Goal: Task Accomplishment & Management: Use online tool/utility

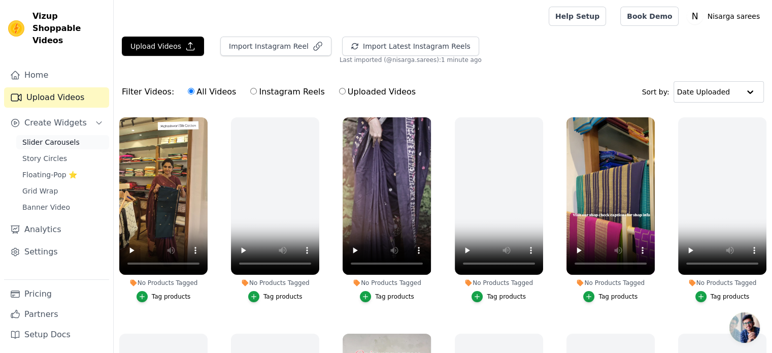
click at [56, 137] on span "Slider Carousels" at bounding box center [50, 142] width 57 height 10
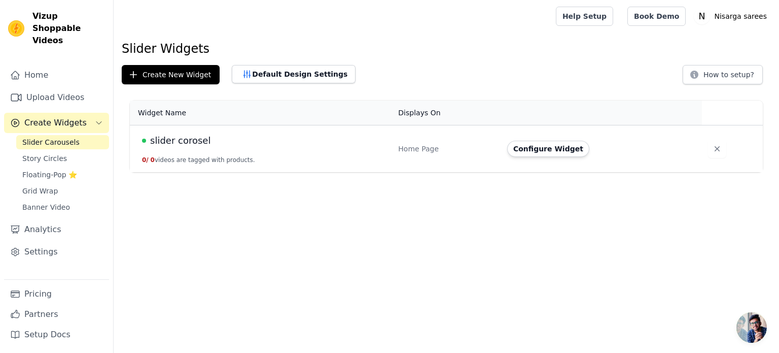
click at [193, 141] on span "slider corosel" at bounding box center [180, 140] width 60 height 14
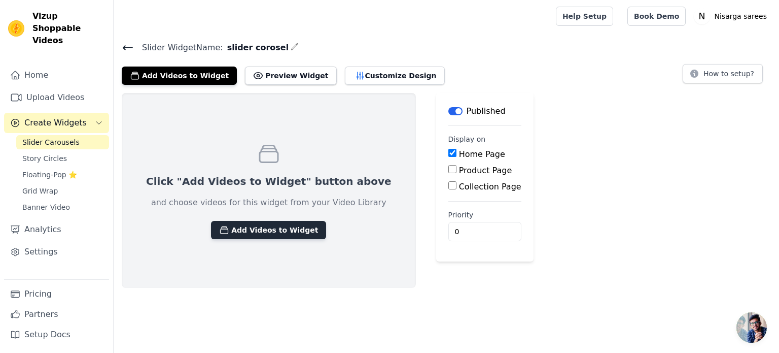
click at [241, 224] on button "Add Videos to Widget" at bounding box center [268, 230] width 115 height 18
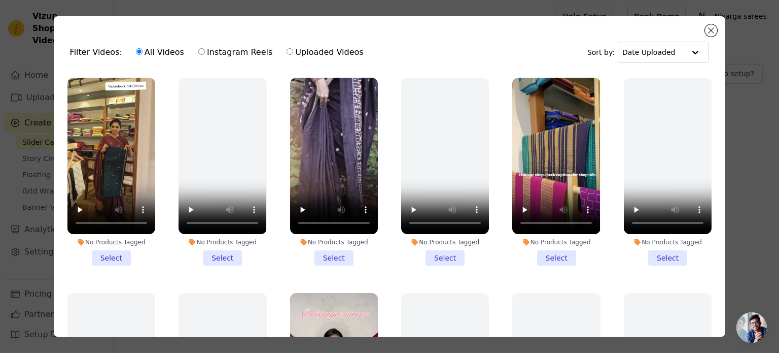
click at [123, 250] on li "No Products Tagged Select" at bounding box center [111, 172] width 88 height 188
click at [0, 0] on input "No Products Tagged Select" at bounding box center [0, 0] width 0 height 0
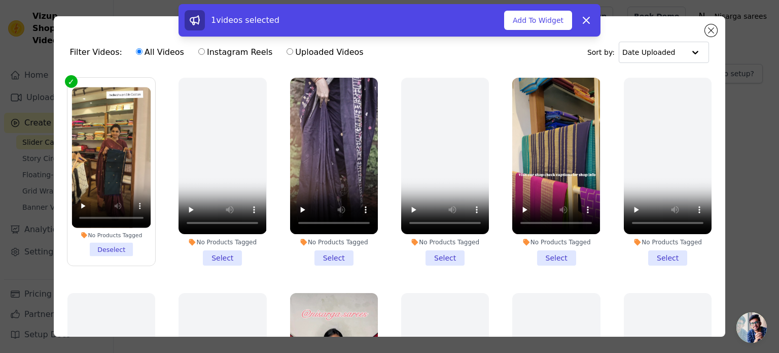
click at [330, 247] on li "No Products Tagged Select" at bounding box center [334, 172] width 88 height 188
click at [0, 0] on input "No Products Tagged Select" at bounding box center [0, 0] width 0 height 0
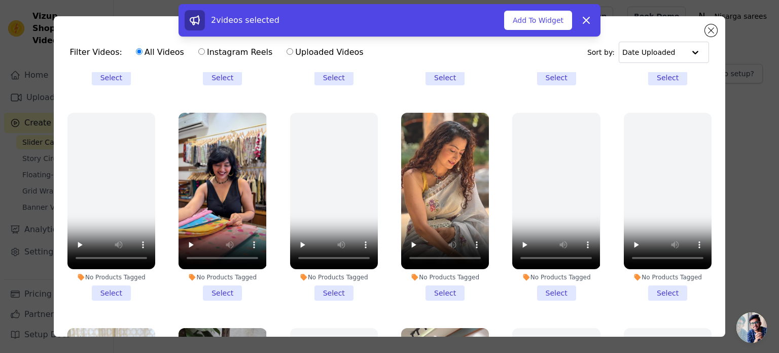
scroll to position [398, 0]
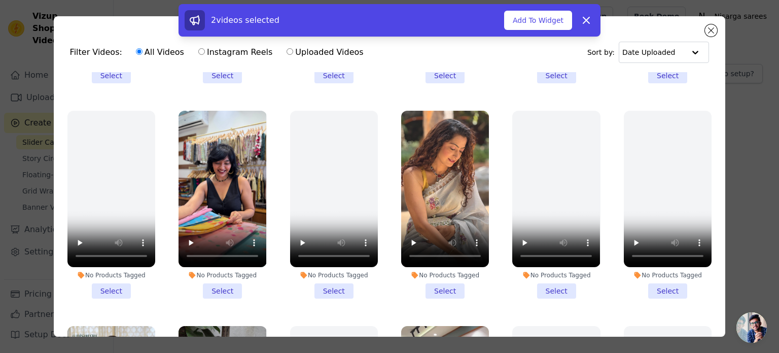
click at [439, 281] on li "No Products Tagged Select" at bounding box center [445, 205] width 88 height 188
click at [0, 0] on input "No Products Tagged Select" at bounding box center [0, 0] width 0 height 0
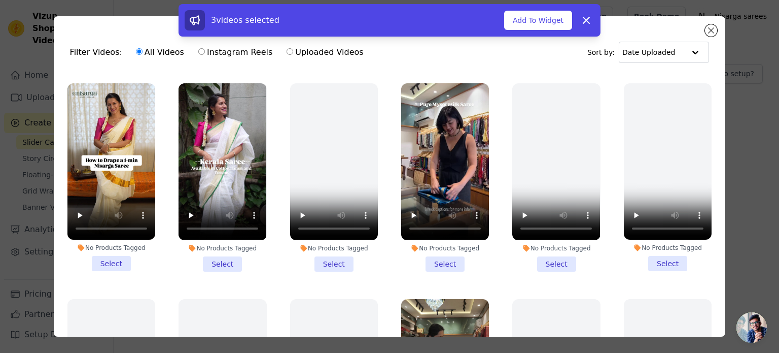
scroll to position [641, 0]
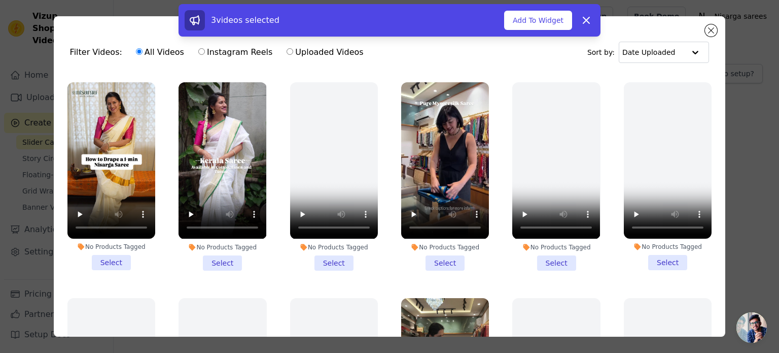
click at [215, 242] on li "No Products Tagged Select" at bounding box center [223, 176] width 88 height 188
click at [0, 0] on input "No Products Tagged Select" at bounding box center [0, 0] width 0 height 0
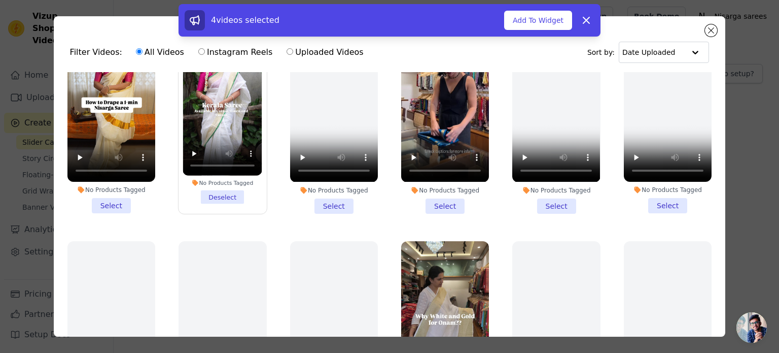
scroll to position [697, 0]
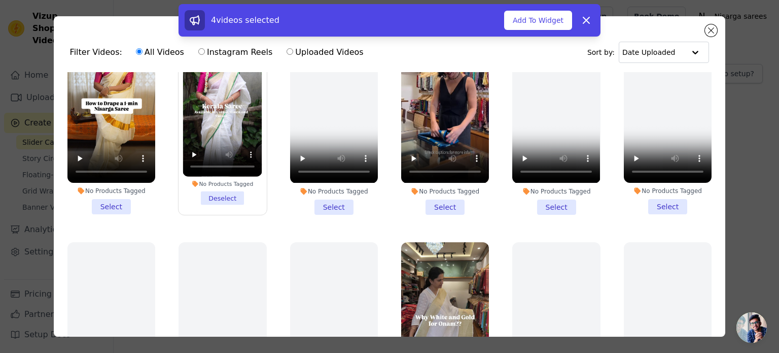
click at [112, 194] on li "No Products Tagged Select" at bounding box center [111, 120] width 88 height 188
click at [0, 0] on input "No Products Tagged Select" at bounding box center [0, 0] width 0 height 0
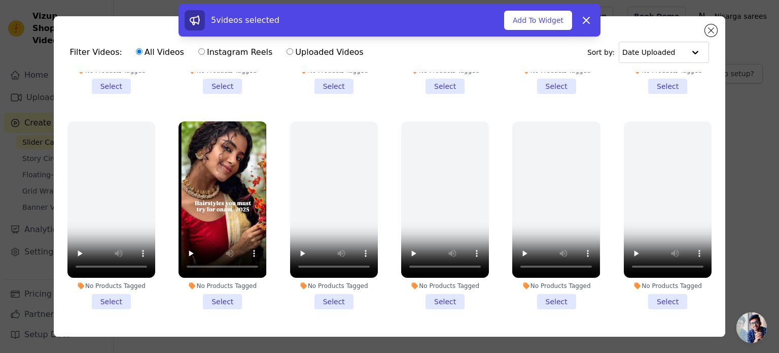
scroll to position [1037, 0]
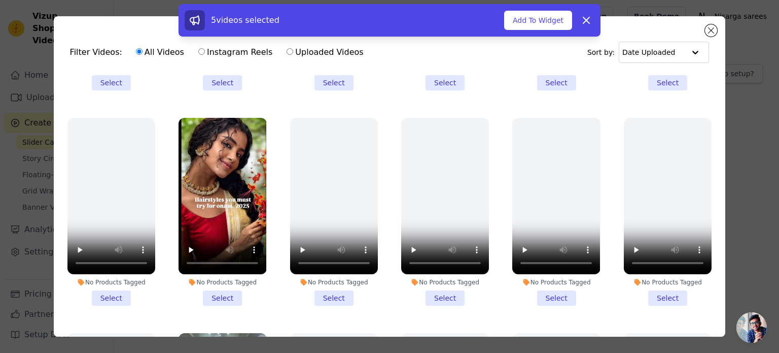
click at [212, 273] on li "No Products Tagged Select" at bounding box center [223, 212] width 88 height 188
click at [0, 0] on input "No Products Tagged Select" at bounding box center [0, 0] width 0 height 0
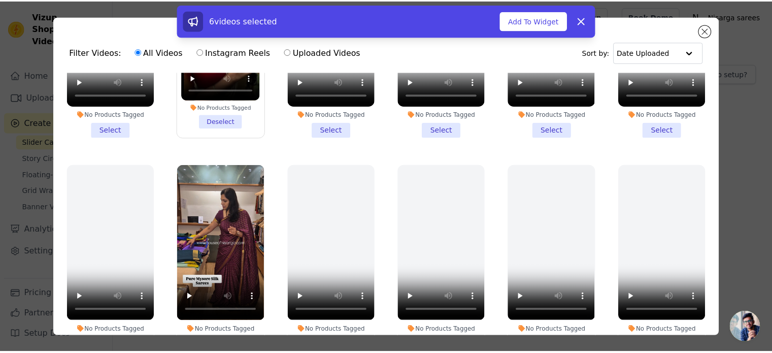
scroll to position [1226, 0]
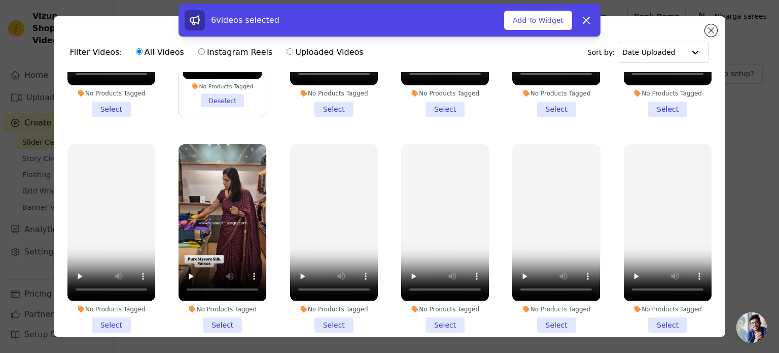
click at [226, 294] on li "No Products Tagged Select" at bounding box center [223, 238] width 88 height 188
click at [0, 0] on input "No Products Tagged Select" at bounding box center [0, 0] width 0 height 0
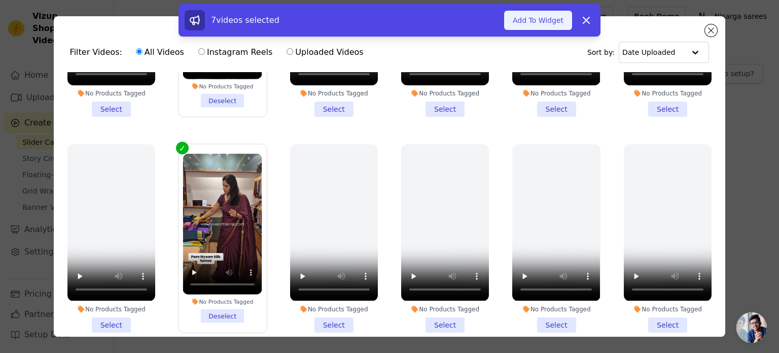
click at [532, 18] on button "Add To Widget" at bounding box center [538, 20] width 68 height 19
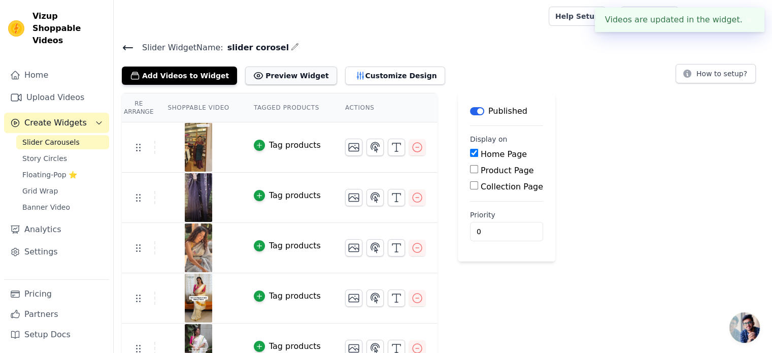
click at [282, 82] on button "Preview Widget" at bounding box center [290, 75] width 91 height 18
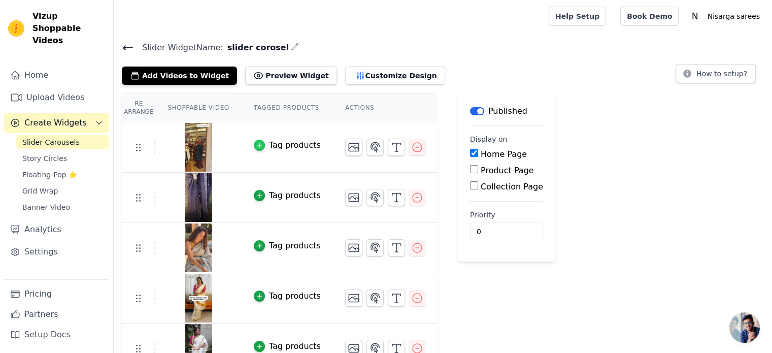
click at [257, 148] on div "button" at bounding box center [259, 145] width 11 height 11
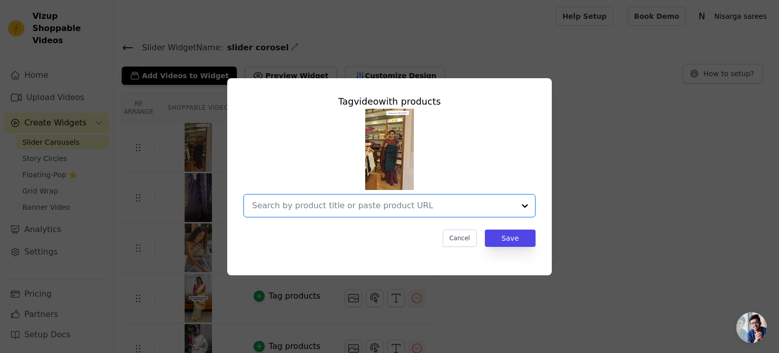
click at [414, 201] on input "text" at bounding box center [383, 205] width 263 height 12
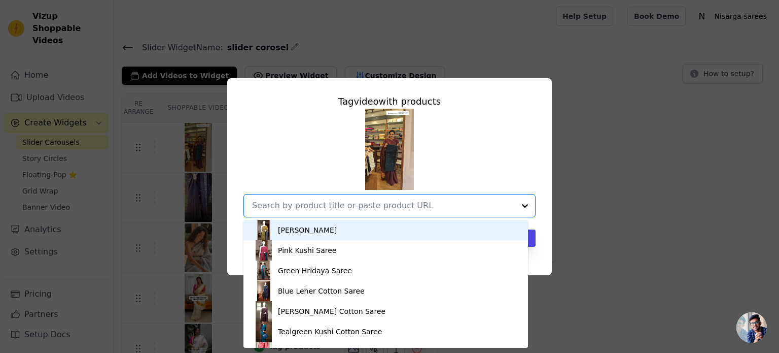
click at [302, 234] on div "[PERSON_NAME]" at bounding box center [307, 230] width 59 height 10
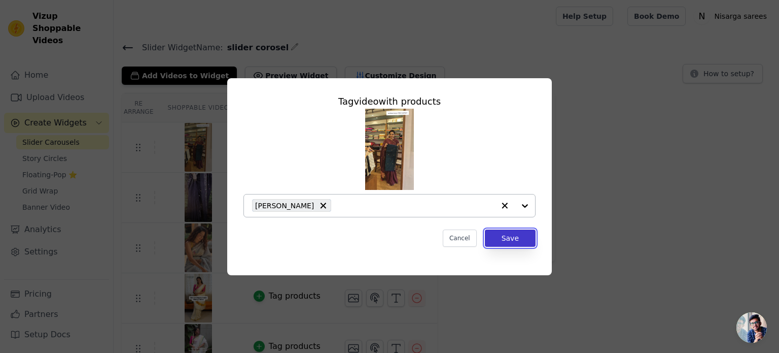
click at [514, 237] on button "Save" at bounding box center [510, 237] width 51 height 17
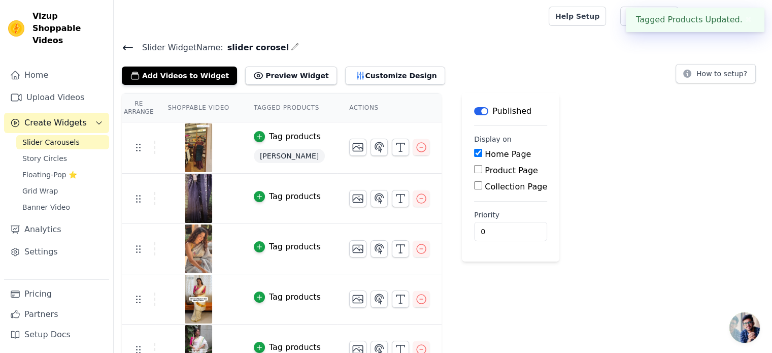
click at [274, 195] on div "Tag products" at bounding box center [295, 196] width 52 height 12
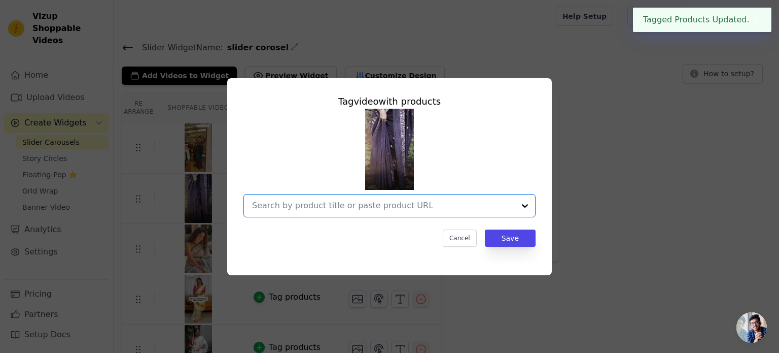
click at [378, 201] on input "text" at bounding box center [383, 205] width 263 height 12
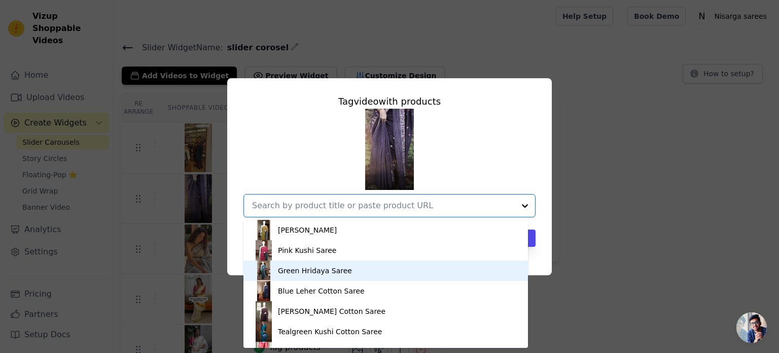
click at [375, 278] on div "Green Hridaya Saree" at bounding box center [386, 270] width 264 height 20
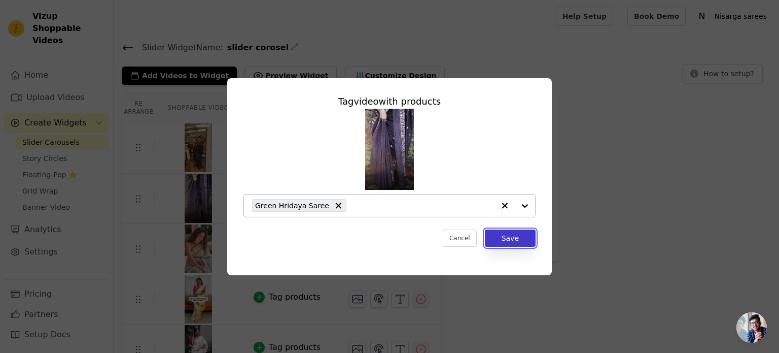
click at [499, 233] on button "Save" at bounding box center [510, 237] width 51 height 17
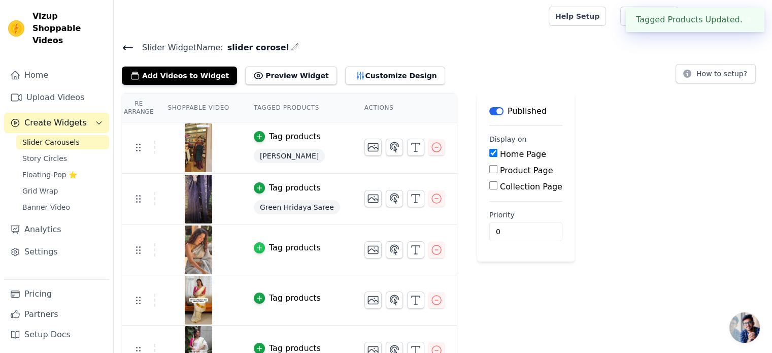
click at [256, 244] on icon "button" at bounding box center [259, 247] width 7 height 7
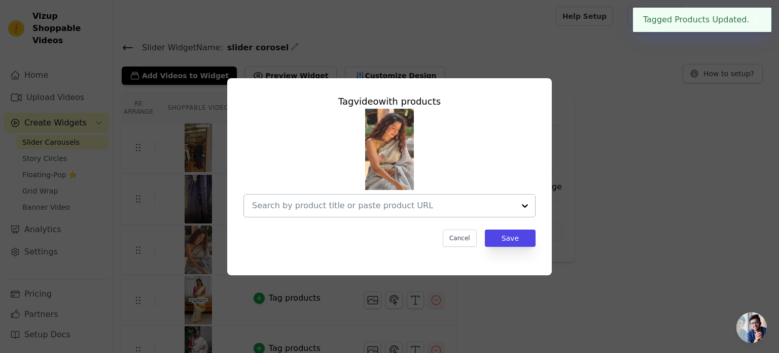
click at [393, 196] on div at bounding box center [383, 205] width 263 height 22
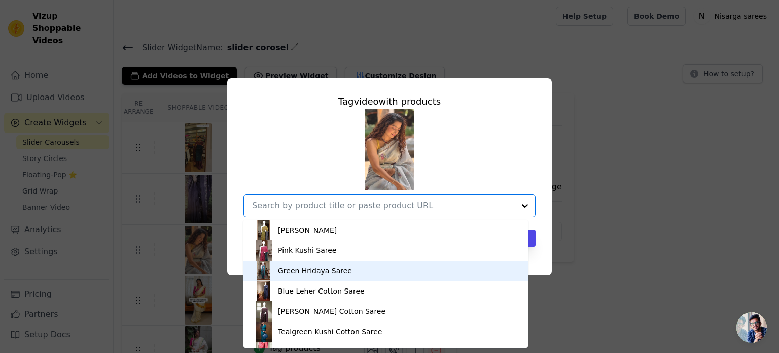
click at [374, 278] on div "Green Hridaya Saree" at bounding box center [386, 270] width 264 height 20
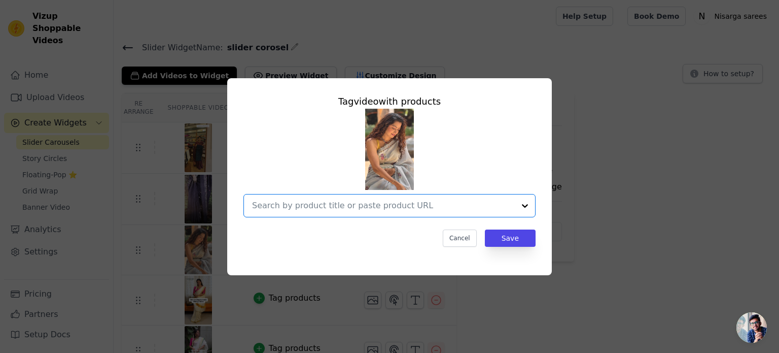
click at [330, 207] on input "text" at bounding box center [383, 205] width 263 height 12
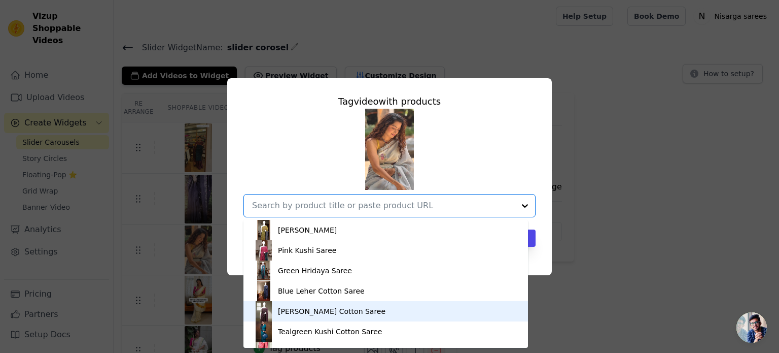
click at [315, 316] on div "[PERSON_NAME] Cotton Saree" at bounding box center [386, 311] width 264 height 20
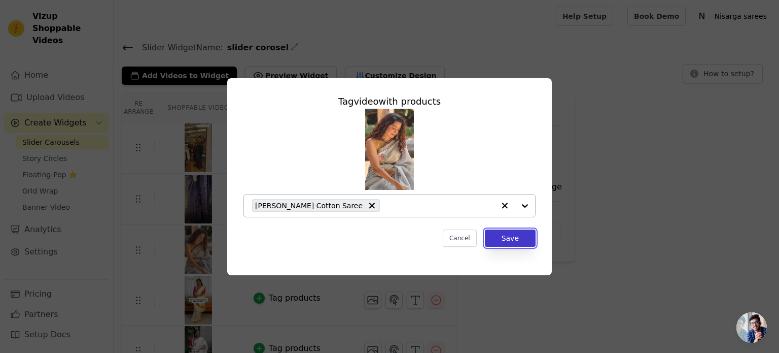
click at [528, 234] on button "Save" at bounding box center [510, 237] width 51 height 17
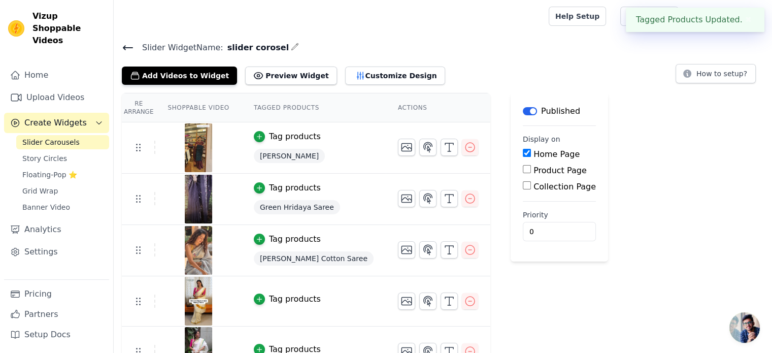
click at [282, 299] on div "Tag products" at bounding box center [295, 299] width 52 height 12
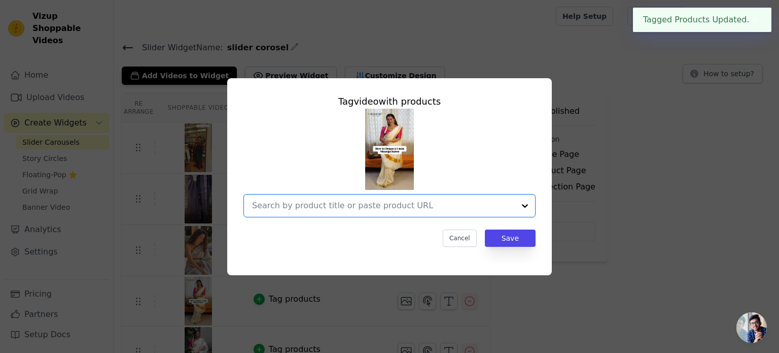
click at [348, 199] on input "text" at bounding box center [383, 205] width 263 height 12
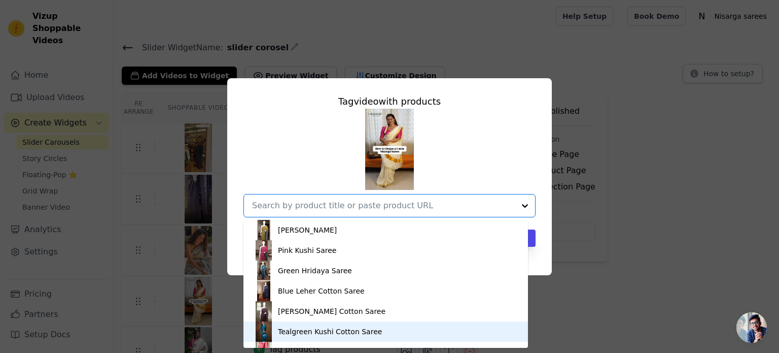
click at [367, 328] on div "Tealgreen Kushi Cotton Saree" at bounding box center [330, 331] width 104 height 10
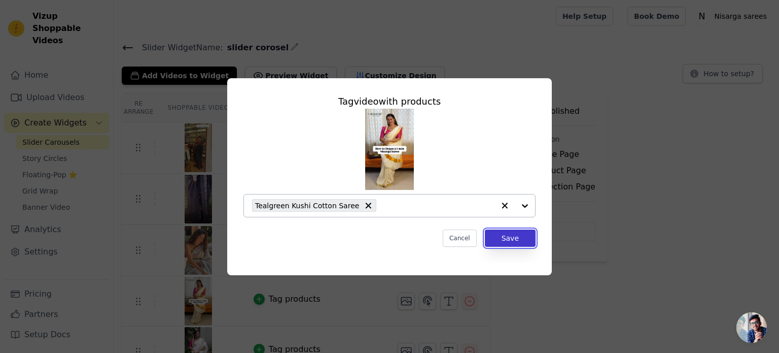
click at [510, 236] on button "Save" at bounding box center [510, 237] width 51 height 17
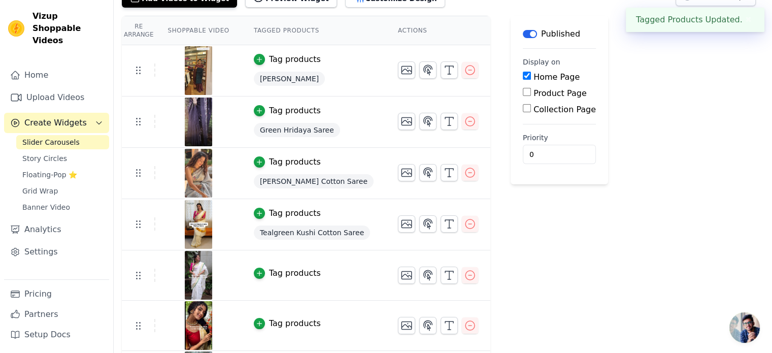
scroll to position [124, 0]
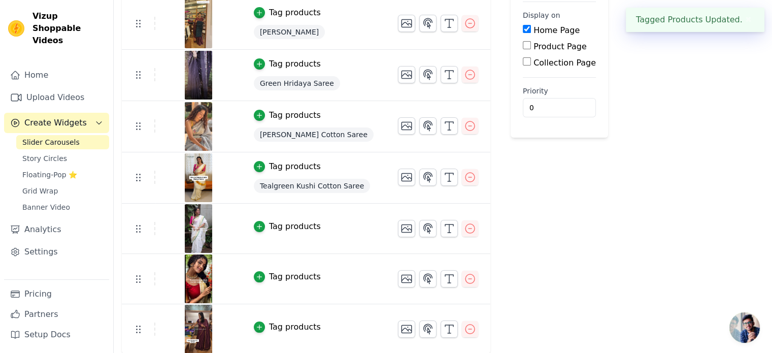
click at [269, 220] on div "Tag products" at bounding box center [295, 226] width 52 height 12
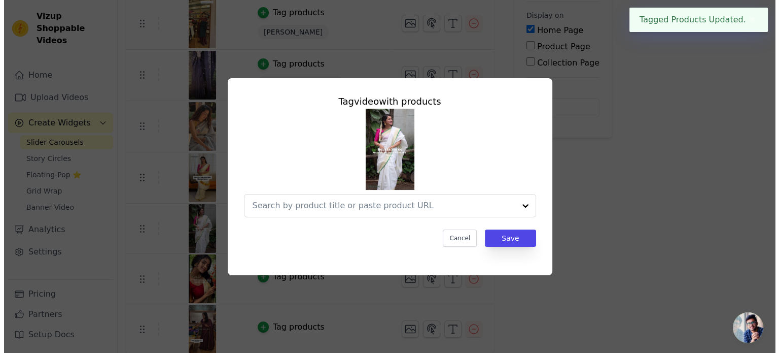
scroll to position [0, 0]
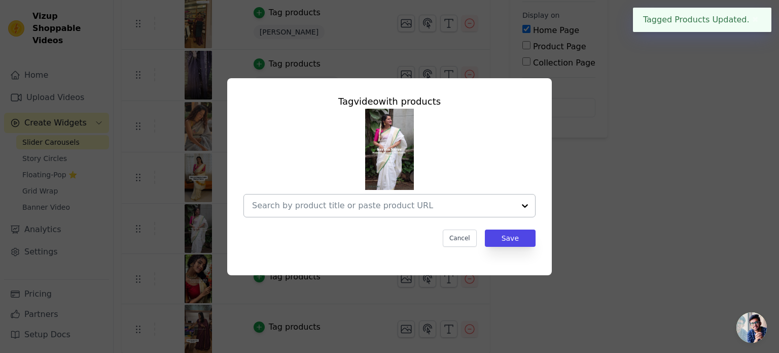
click at [392, 210] on input "text" at bounding box center [383, 205] width 263 height 12
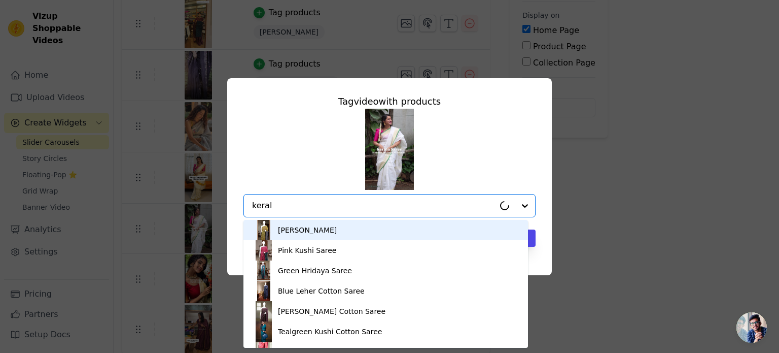
type input "[GEOGRAPHIC_DATA]"
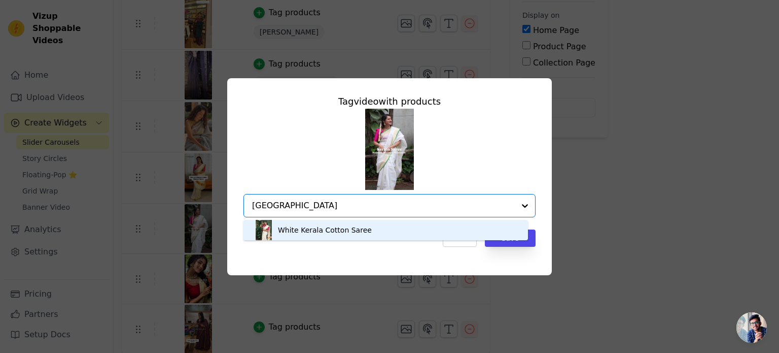
click at [374, 232] on div "White Kerala Cotton Saree" at bounding box center [386, 230] width 264 height 20
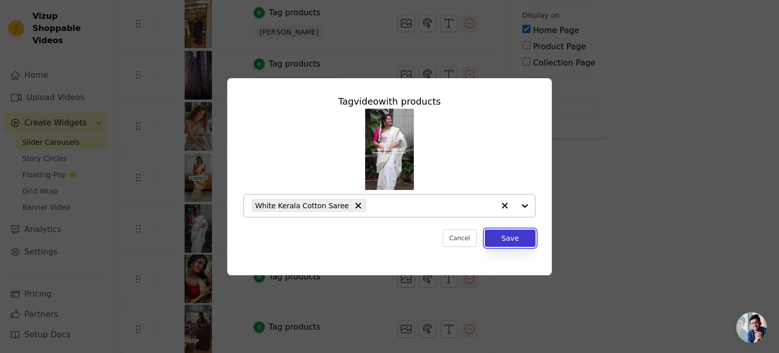
click at [516, 241] on button "Save" at bounding box center [510, 237] width 51 height 17
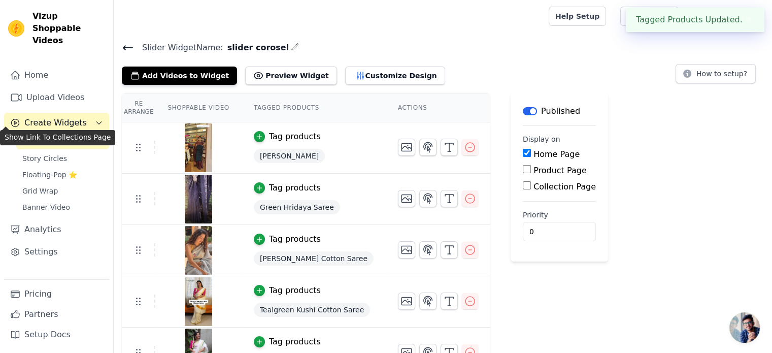
scroll to position [124, 0]
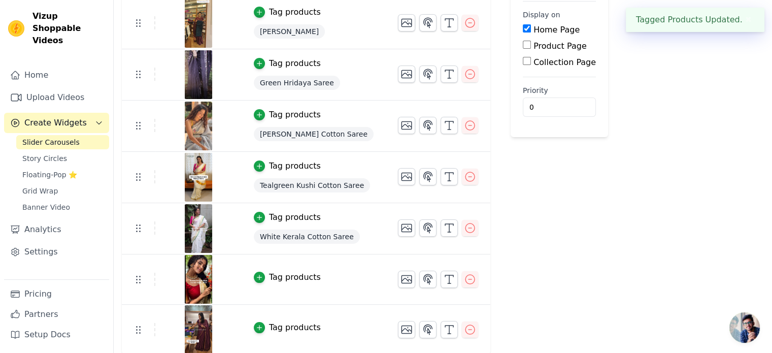
click at [283, 271] on div "Tag products" at bounding box center [295, 277] width 52 height 12
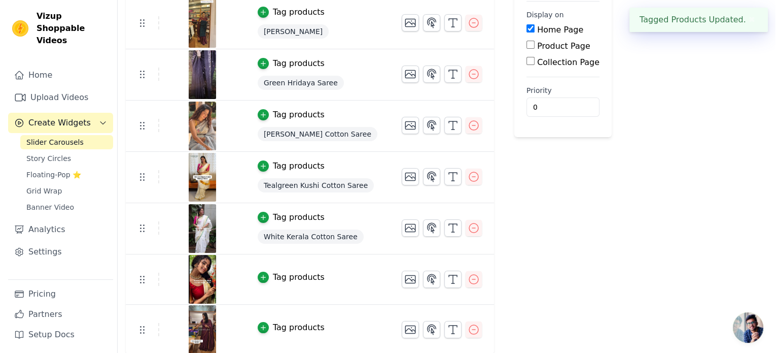
scroll to position [0, 0]
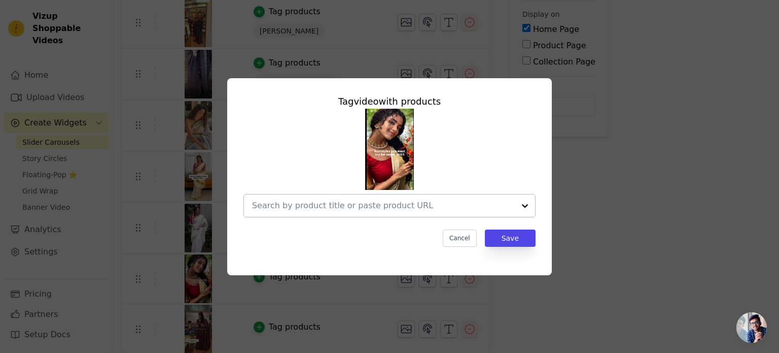
click at [388, 208] on input "text" at bounding box center [383, 205] width 263 height 12
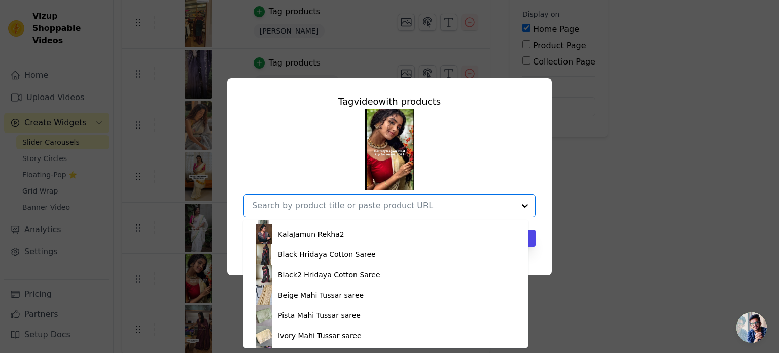
scroll to position [702, 0]
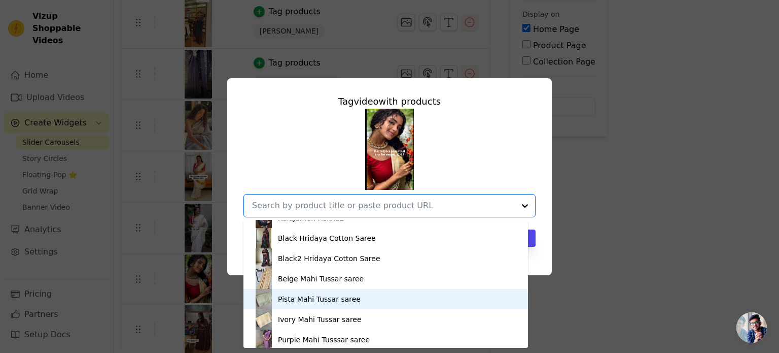
click at [335, 302] on div "Pista Mahi Tussar saree" at bounding box center [319, 299] width 83 height 10
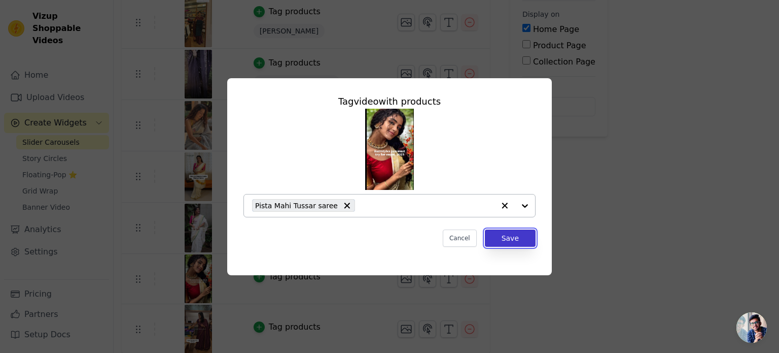
click at [515, 236] on button "Save" at bounding box center [510, 237] width 51 height 17
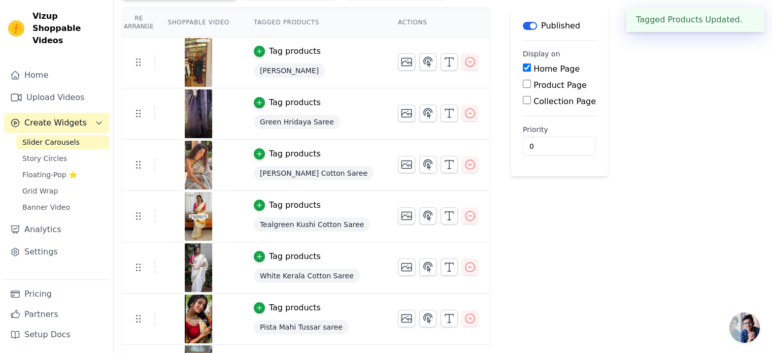
scroll to position [126, 0]
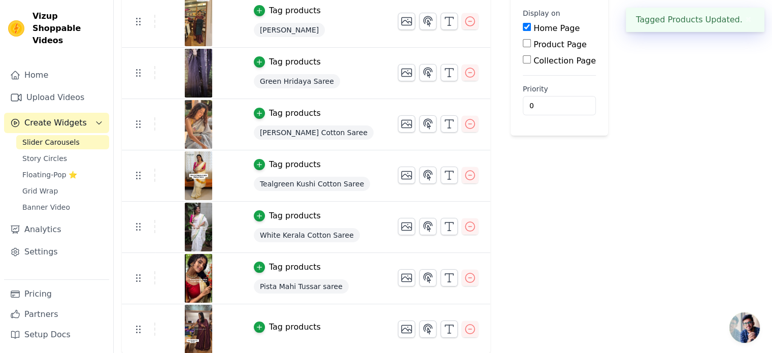
click at [270, 324] on div "Tag products" at bounding box center [295, 327] width 52 height 12
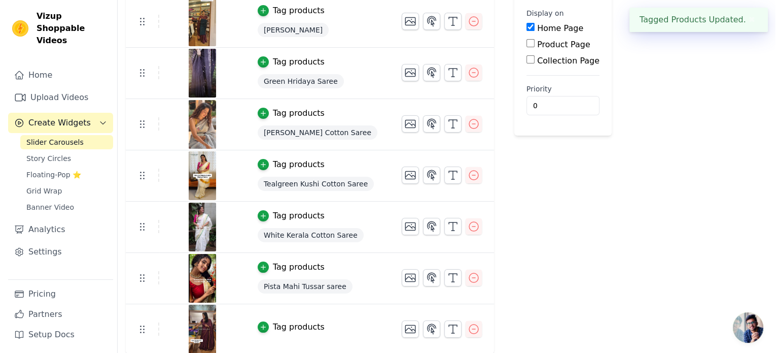
scroll to position [0, 0]
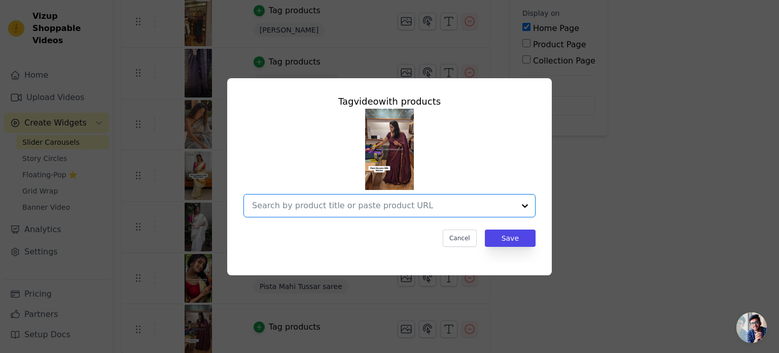
click at [430, 201] on input "text" at bounding box center [383, 205] width 263 height 12
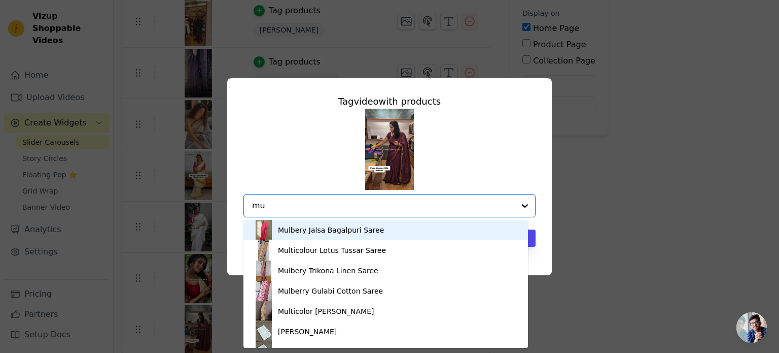
type input "m"
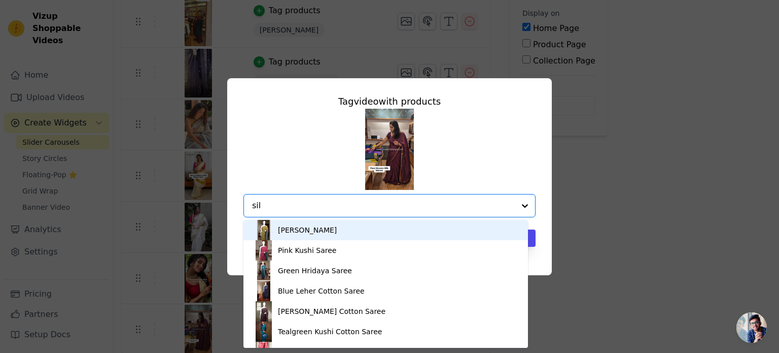
type input "silk"
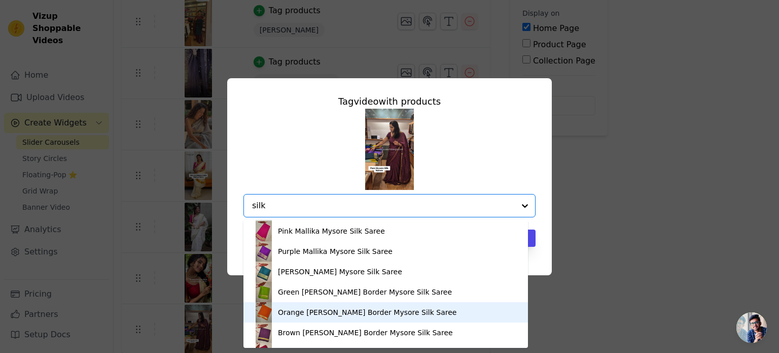
scroll to position [183, 0]
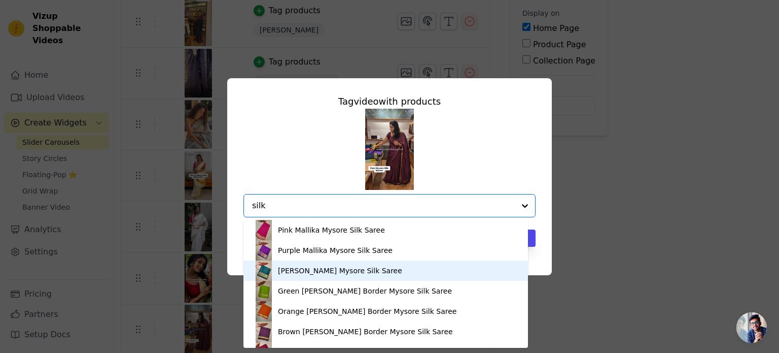
click at [354, 261] on div "[PERSON_NAME] Mysore Silk Saree" at bounding box center [386, 270] width 264 height 20
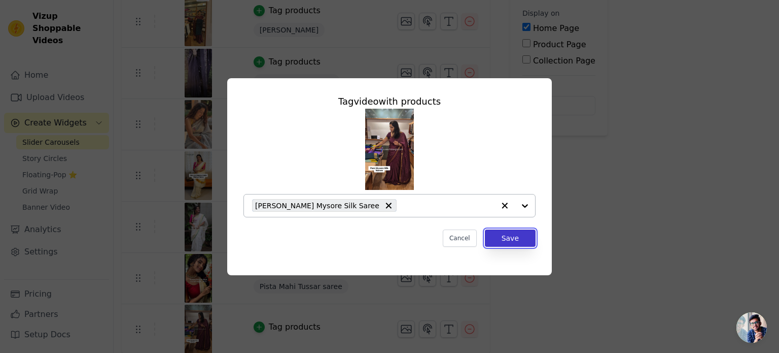
click at [523, 240] on button "Save" at bounding box center [510, 237] width 51 height 17
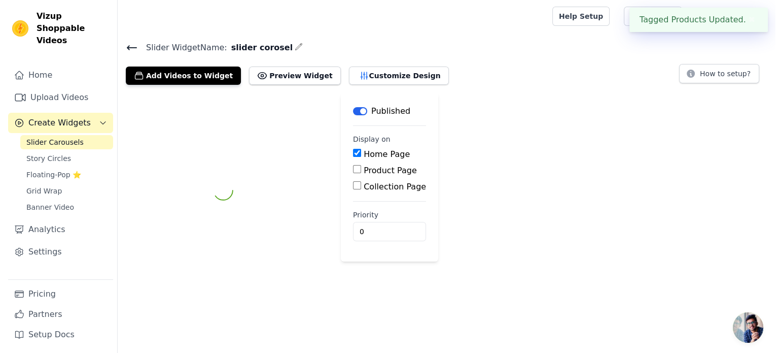
scroll to position [0, 0]
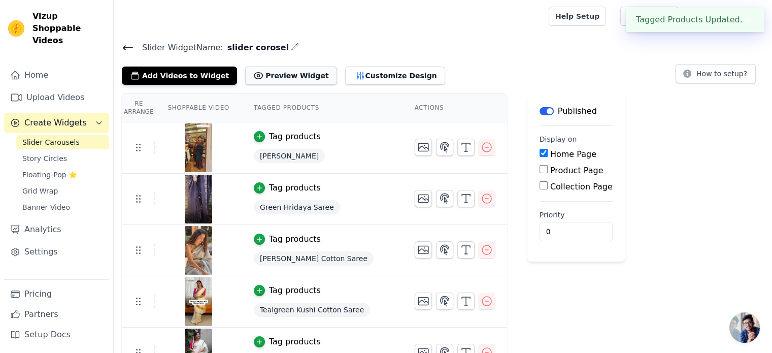
click at [276, 78] on button "Preview Widget" at bounding box center [290, 75] width 91 height 18
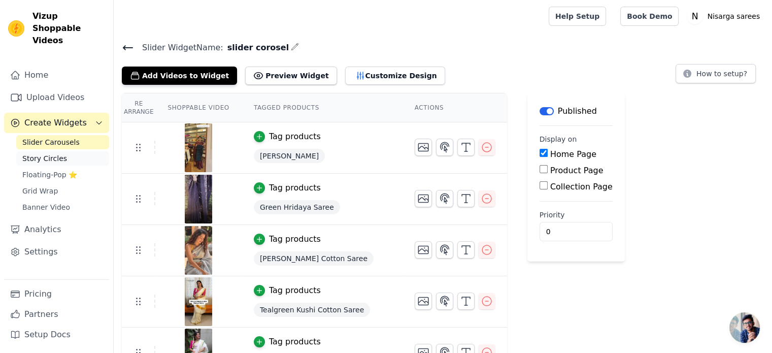
click at [58, 153] on span "Story Circles" at bounding box center [44, 158] width 45 height 10
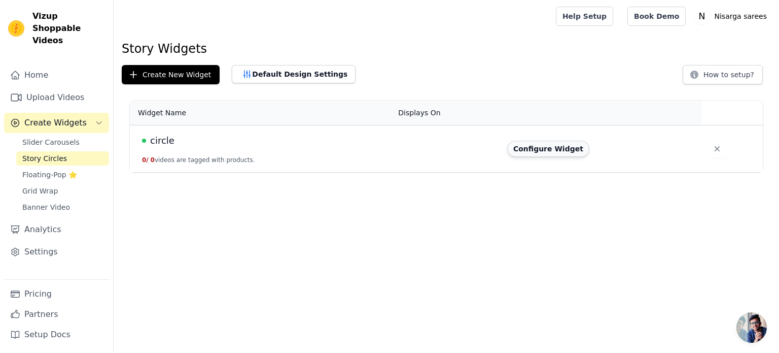
click at [556, 150] on button "Configure Widget" at bounding box center [548, 149] width 82 height 16
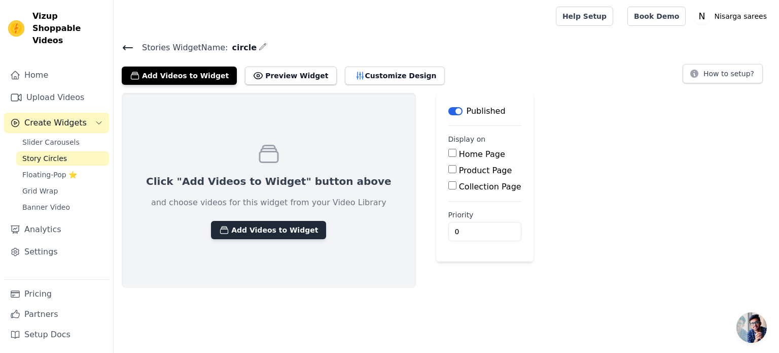
click at [278, 221] on button "Add Videos to Widget" at bounding box center [268, 230] width 115 height 18
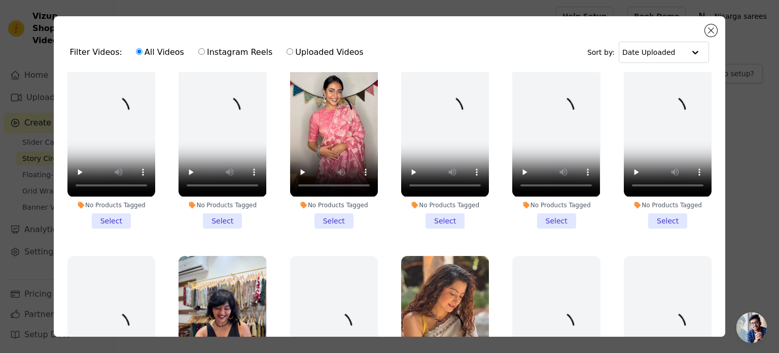
scroll to position [254, 0]
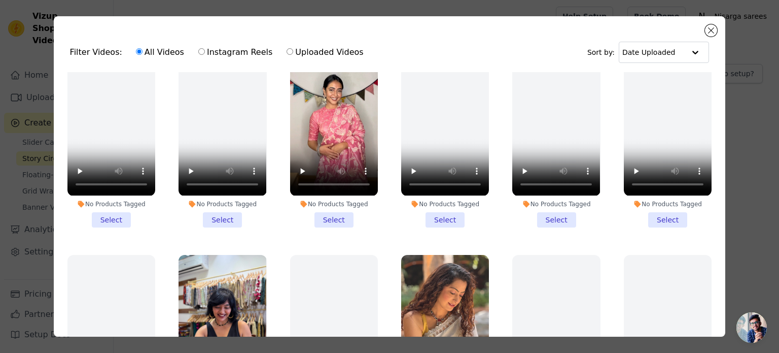
click at [341, 212] on li "No Products Tagged Select" at bounding box center [334, 133] width 88 height 188
click at [0, 0] on input "No Products Tagged Select" at bounding box center [0, 0] width 0 height 0
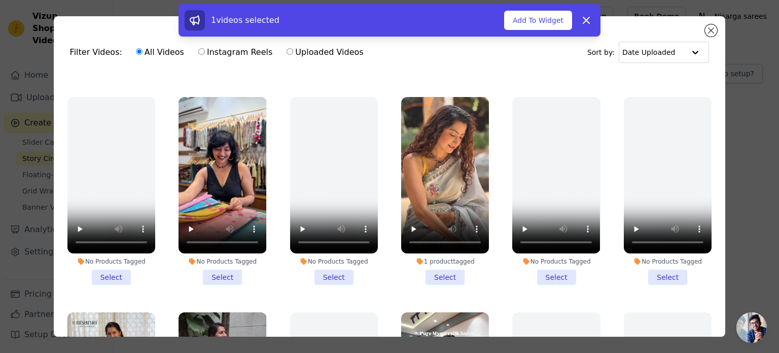
scroll to position [431, 0]
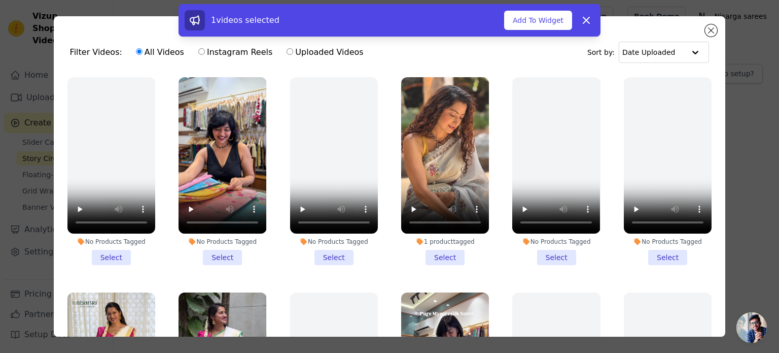
click at [228, 243] on li "No Products Tagged Select" at bounding box center [223, 171] width 88 height 188
click at [0, 0] on input "No Products Tagged Select" at bounding box center [0, 0] width 0 height 0
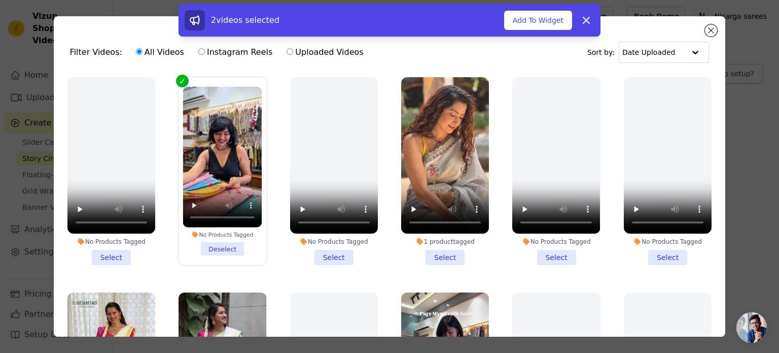
click at [431, 253] on label "1 product tagged Select" at bounding box center [445, 171] width 89 height 189
click at [0, 0] on input "1 product tagged Select" at bounding box center [0, 0] width 0 height 0
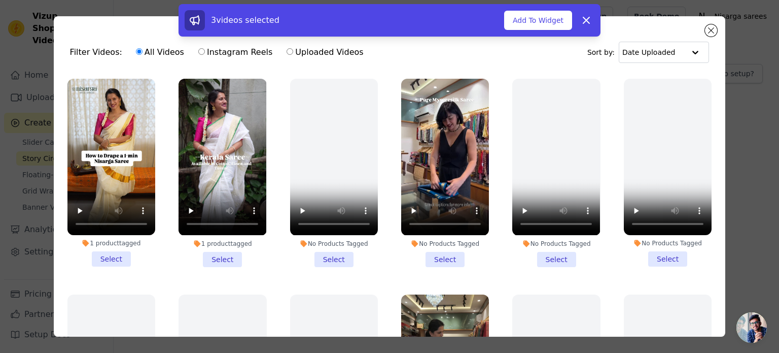
scroll to position [646, 0]
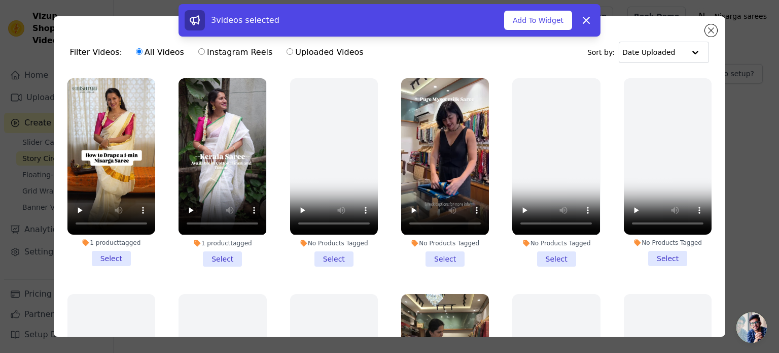
click at [436, 245] on li "No Products Tagged Select" at bounding box center [445, 172] width 88 height 188
click at [0, 0] on input "No Products Tagged Select" at bounding box center [0, 0] width 0 height 0
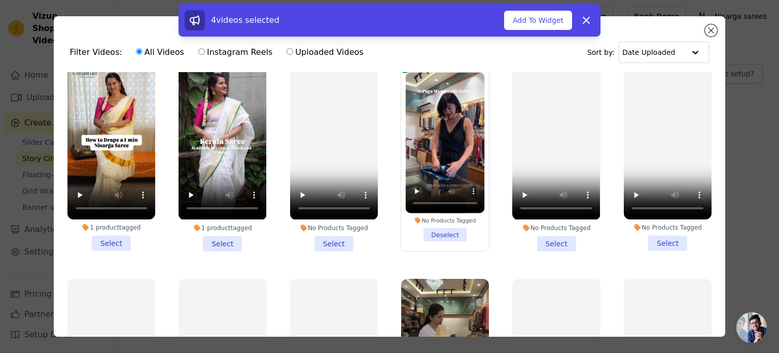
scroll to position [661, 0]
click at [226, 225] on li "1 product tagged Select" at bounding box center [223, 156] width 88 height 188
click at [0, 0] on input "1 product tagged Select" at bounding box center [0, 0] width 0 height 0
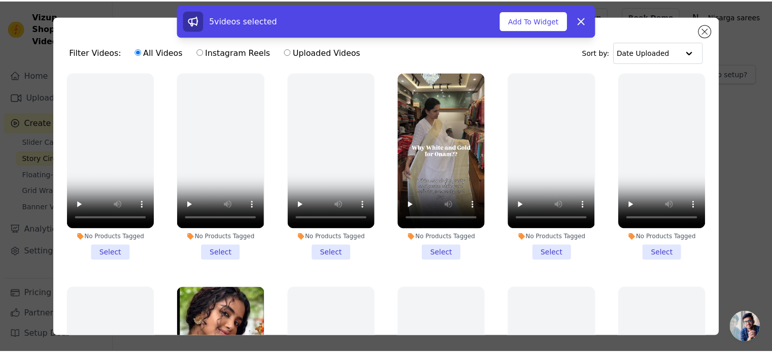
scroll to position [868, 0]
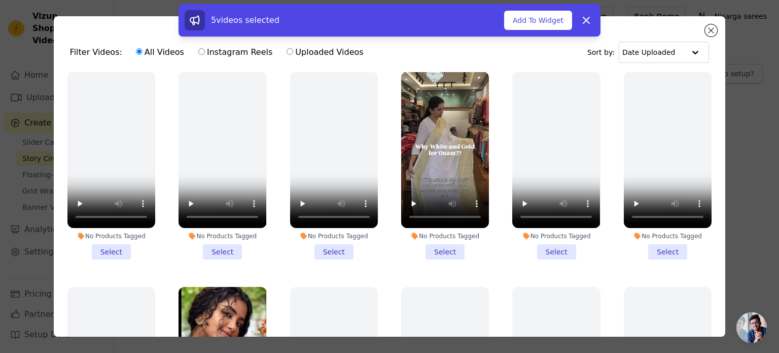
click at [436, 238] on li "No Products Tagged Select" at bounding box center [445, 166] width 88 height 188
click at [0, 0] on input "No Products Tagged Select" at bounding box center [0, 0] width 0 height 0
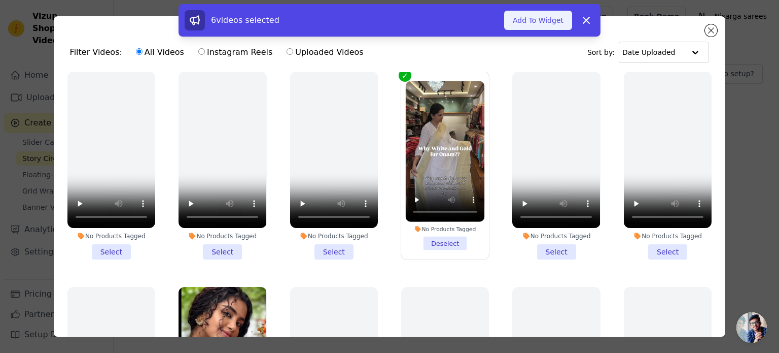
click at [547, 18] on button "Add To Widget" at bounding box center [538, 20] width 68 height 19
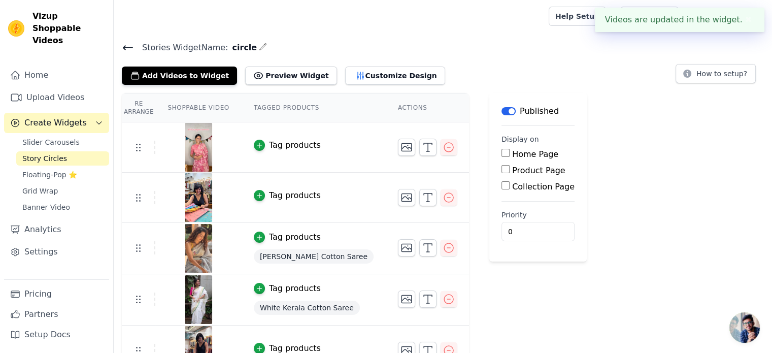
scroll to position [71, 0]
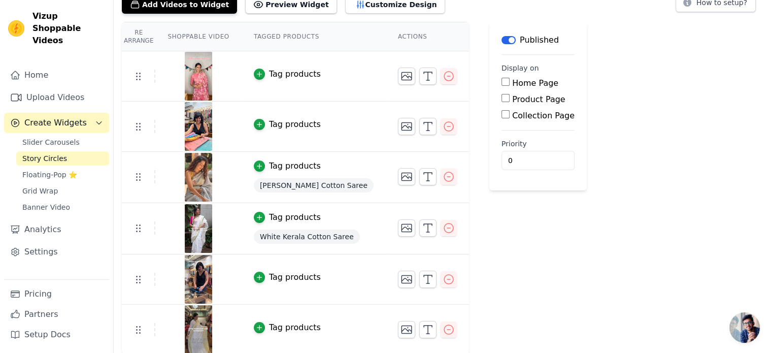
click at [272, 64] on td "Tag products" at bounding box center [314, 76] width 144 height 50
click at [274, 73] on div "Tag products" at bounding box center [295, 74] width 52 height 12
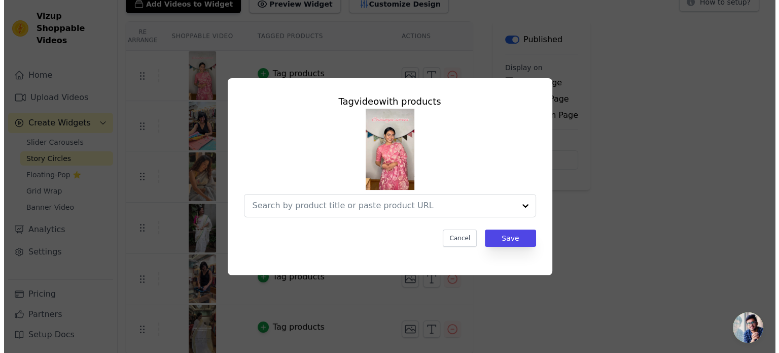
scroll to position [0, 0]
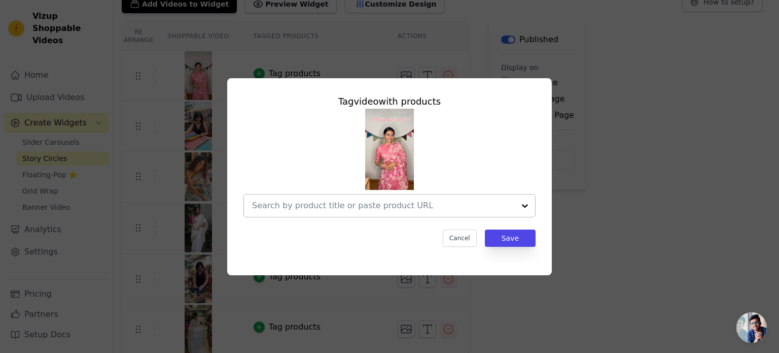
click at [378, 201] on input "text" at bounding box center [383, 205] width 263 height 12
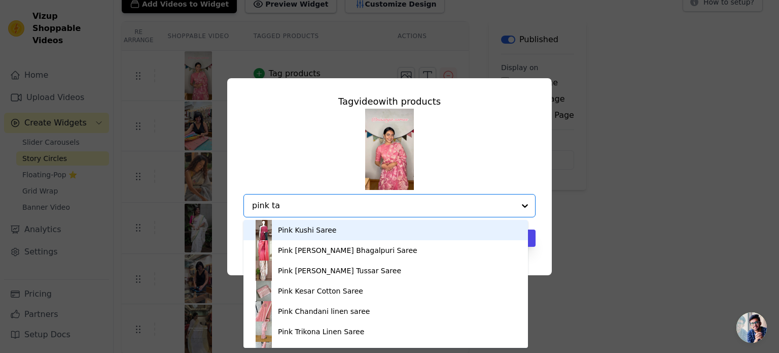
type input "pink tar"
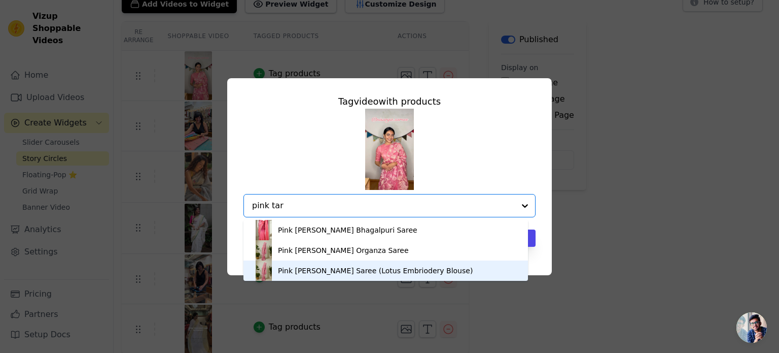
click at [311, 273] on div "Pink [PERSON_NAME] Saree (Lotus Embriodery Blouse)" at bounding box center [375, 270] width 195 height 10
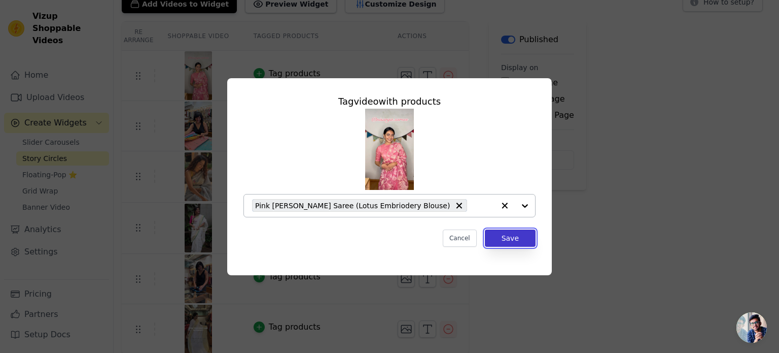
click at [501, 235] on button "Save" at bounding box center [510, 237] width 51 height 17
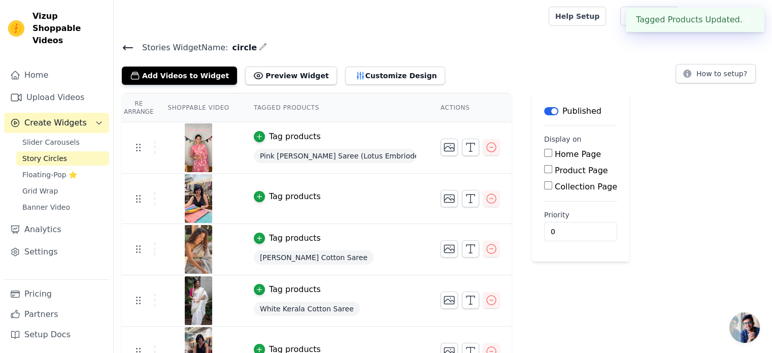
click at [284, 192] on div "Tag products" at bounding box center [295, 196] width 52 height 12
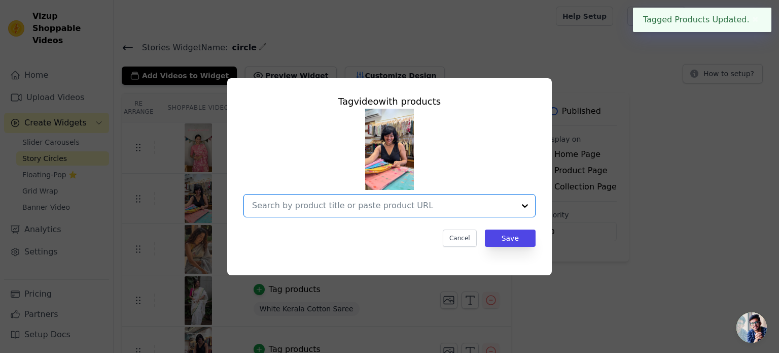
click at [325, 207] on input "text" at bounding box center [383, 205] width 263 height 12
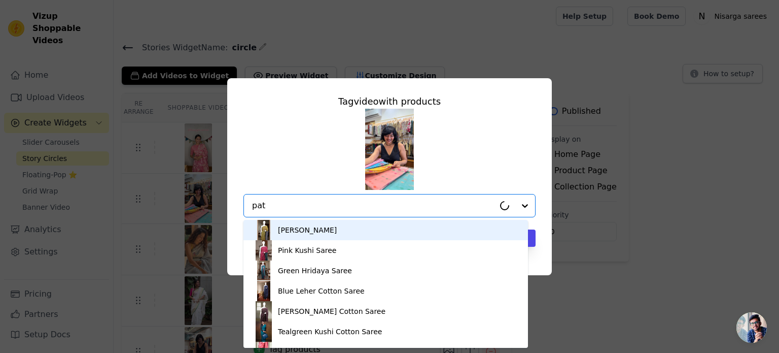
type input "patt"
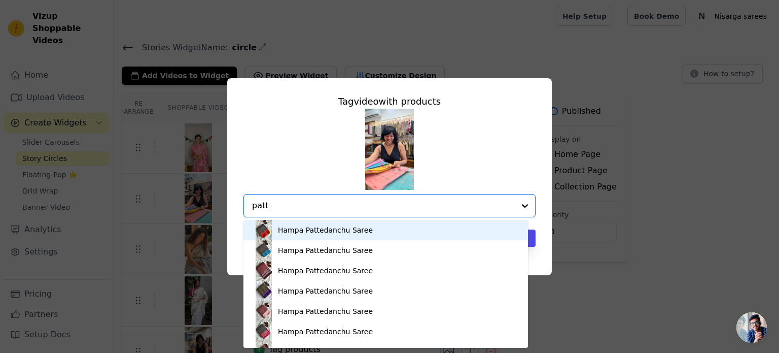
click at [317, 233] on div "Hampa Pattedanchu Saree" at bounding box center [325, 230] width 95 height 10
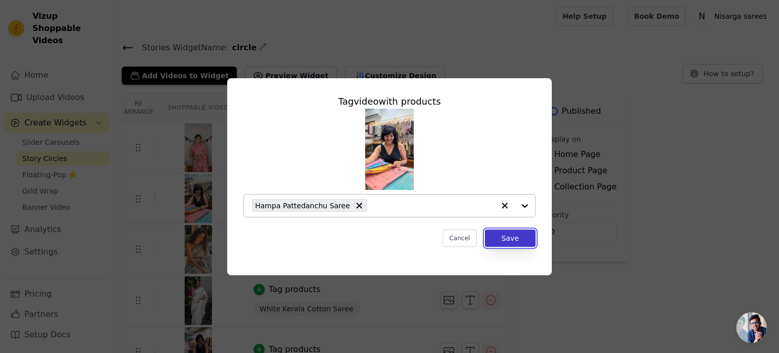
click at [524, 240] on button "Save" at bounding box center [510, 237] width 51 height 17
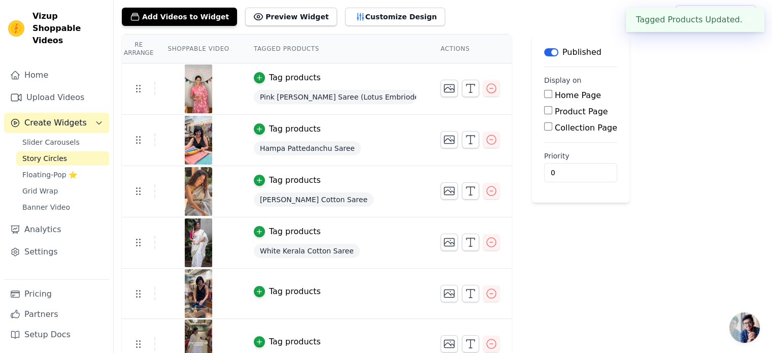
scroll to position [73, 0]
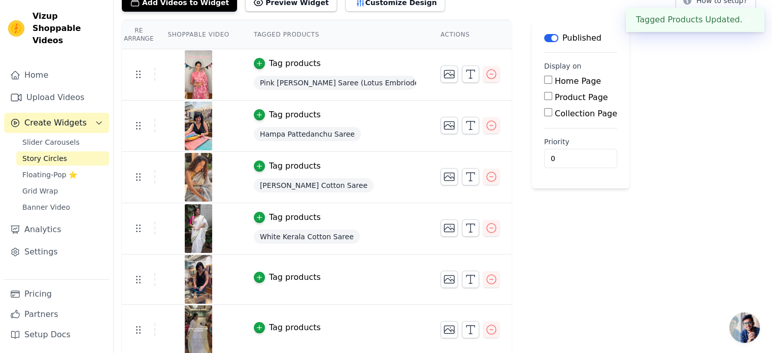
click at [277, 280] on div "Tag products" at bounding box center [295, 277] width 52 height 12
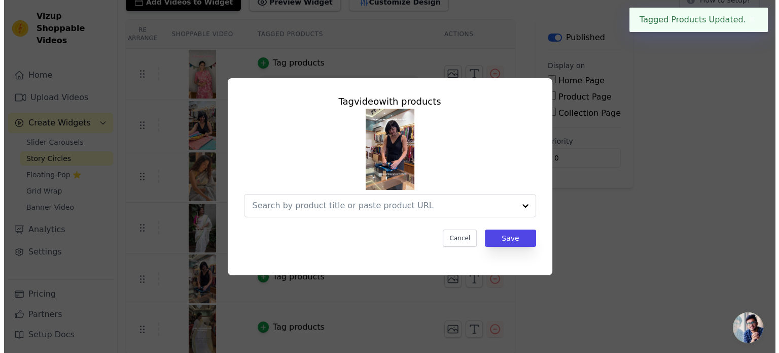
scroll to position [0, 0]
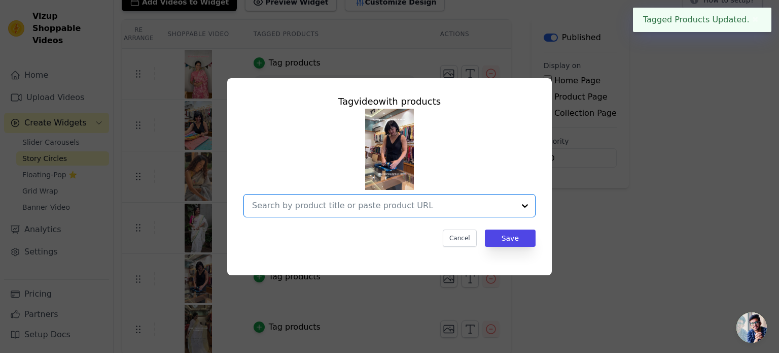
click at [349, 199] on input "text" at bounding box center [383, 205] width 263 height 12
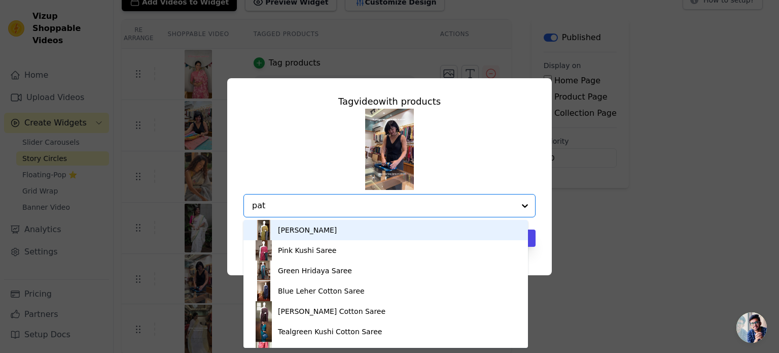
type input "patt"
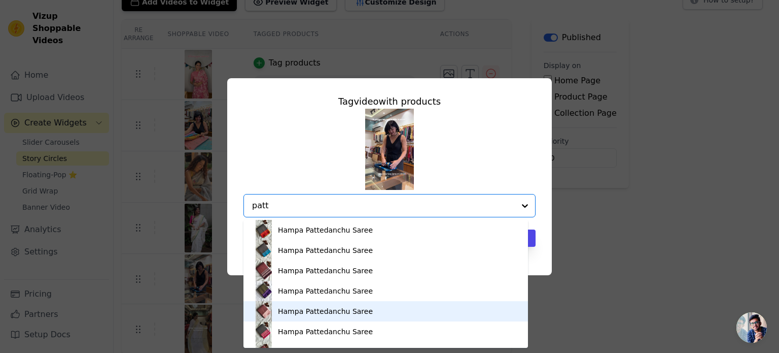
click at [329, 307] on div "Hampa Pattedanchu Saree" at bounding box center [325, 311] width 95 height 10
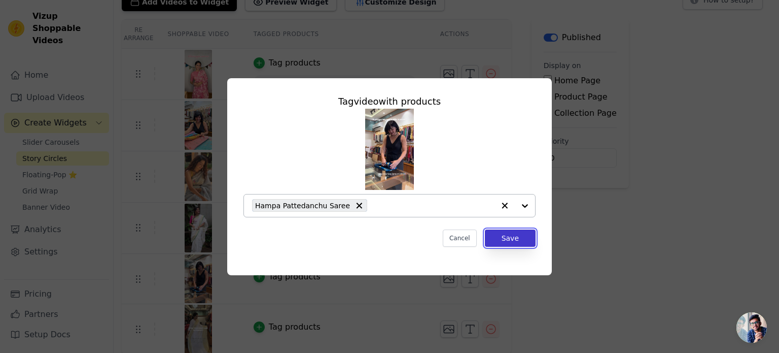
click at [513, 234] on button "Save" at bounding box center [510, 237] width 51 height 17
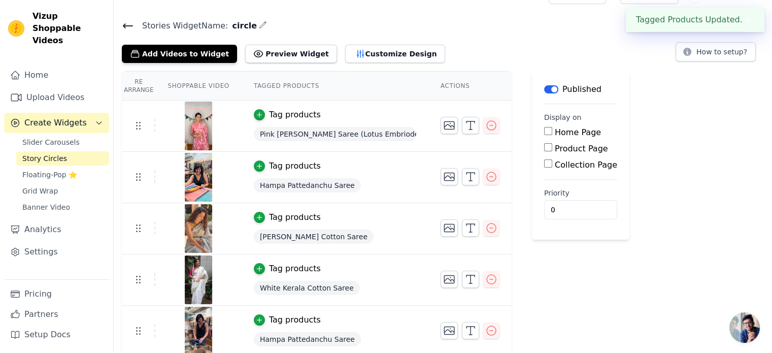
scroll to position [75, 0]
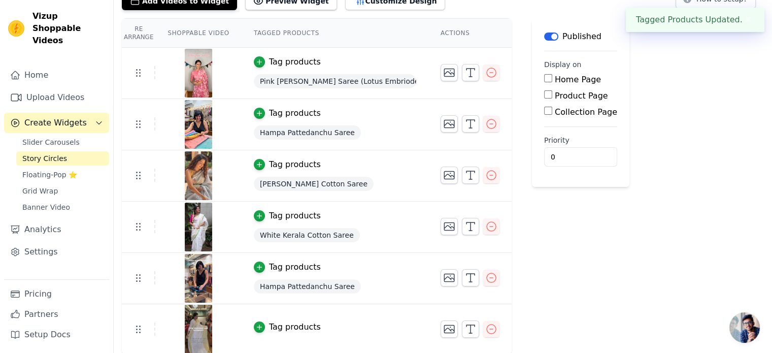
click at [277, 325] on div "Tag products" at bounding box center [295, 327] width 52 height 12
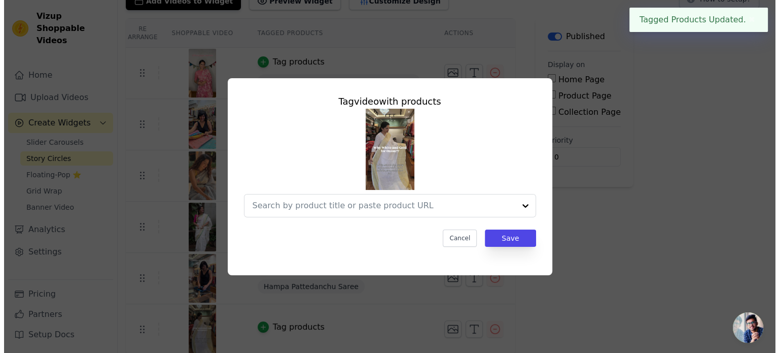
scroll to position [0, 0]
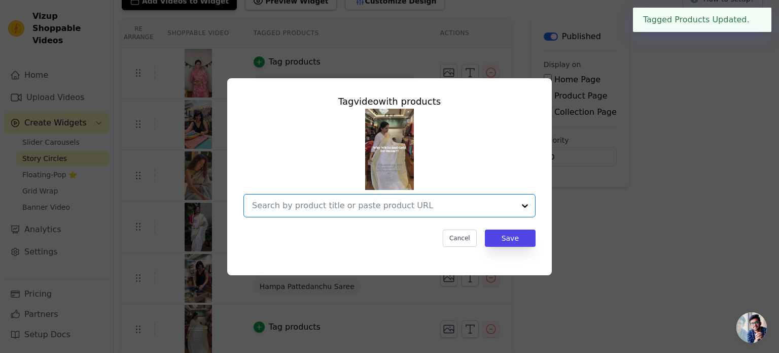
click at [319, 210] on input "text" at bounding box center [383, 205] width 263 height 12
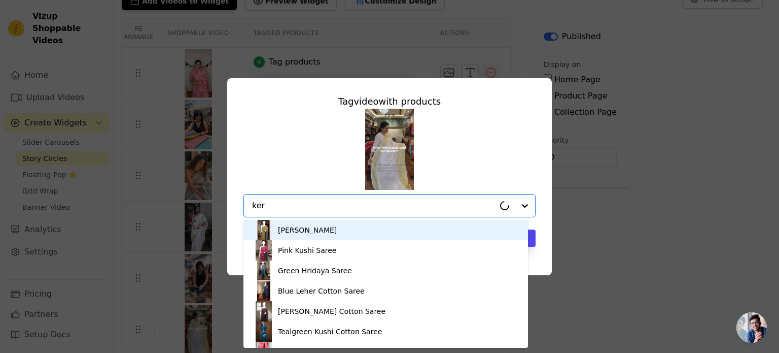
type input "kera"
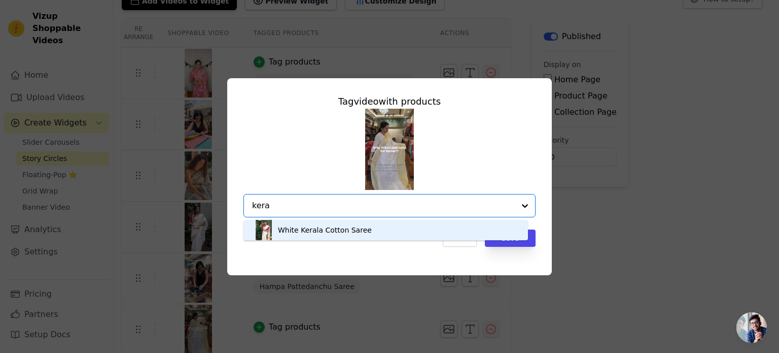
click at [359, 235] on div "White Kerala Cotton Saree" at bounding box center [386, 230] width 264 height 20
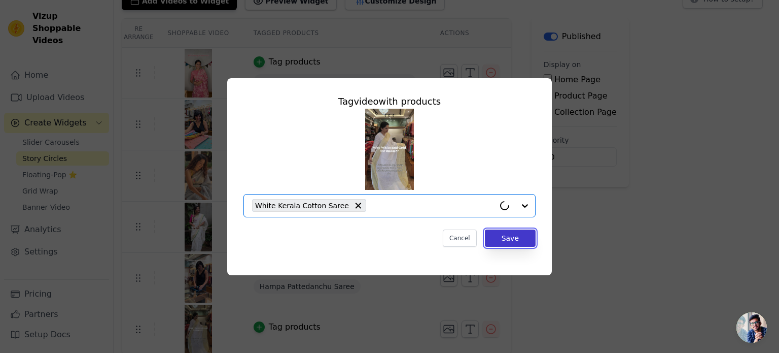
click at [520, 233] on button "Save" at bounding box center [510, 237] width 51 height 17
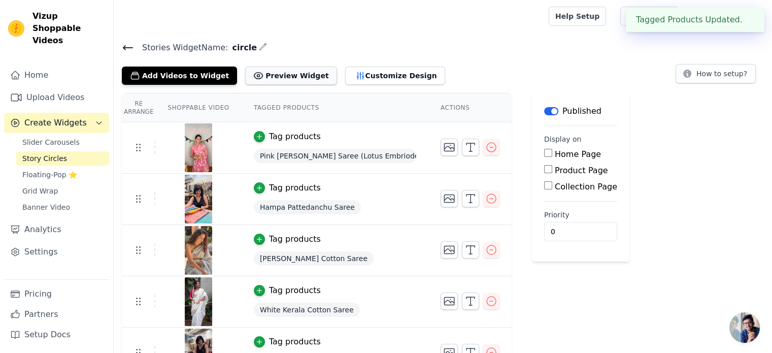
click at [280, 77] on button "Preview Widget" at bounding box center [290, 75] width 91 height 18
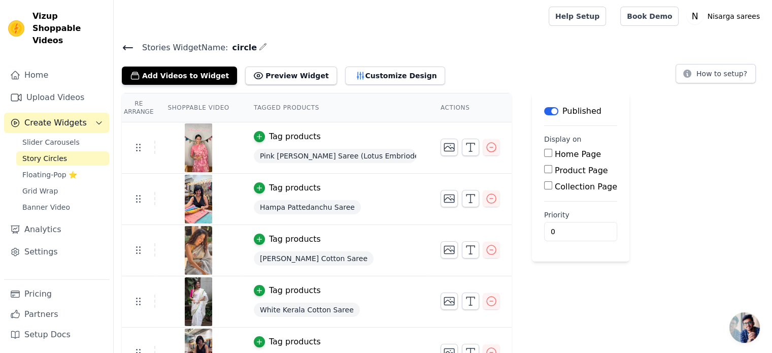
click at [128, 50] on icon at bounding box center [128, 48] width 12 height 12
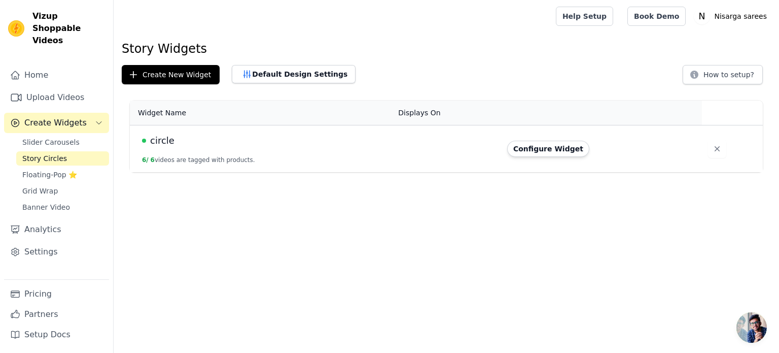
click at [248, 143] on div "circle" at bounding box center [264, 140] width 244 height 14
click at [45, 170] on span "Floating-Pop ⭐" at bounding box center [49, 175] width 55 height 10
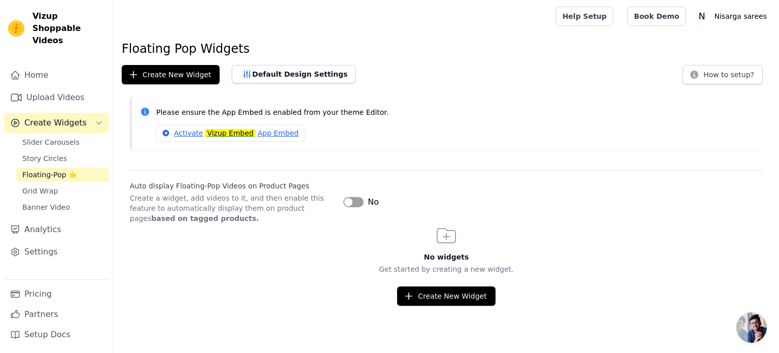
click at [359, 204] on button "Label" at bounding box center [354, 202] width 20 height 10
click at [436, 297] on button "Create New Widget" at bounding box center [446, 295] width 98 height 19
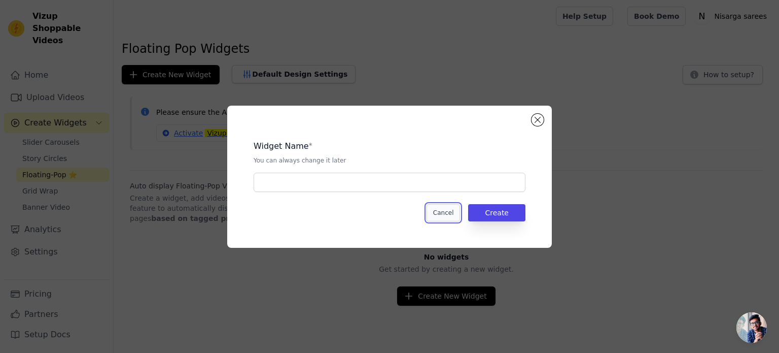
click at [445, 209] on button "Cancel" at bounding box center [444, 212] width 34 height 17
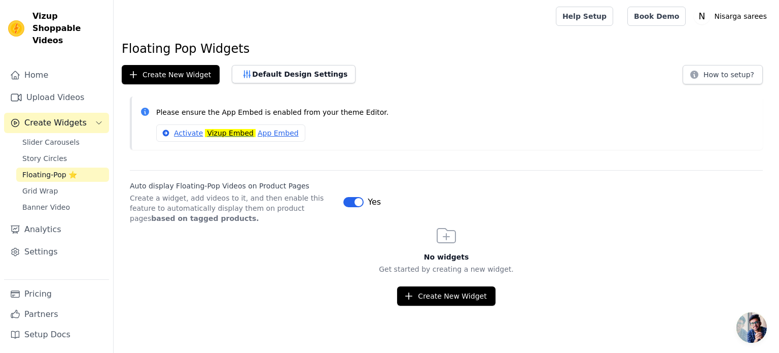
click at [352, 197] on button "Label" at bounding box center [354, 202] width 20 height 10
click at [442, 295] on button "Create New Widget" at bounding box center [446, 295] width 98 height 19
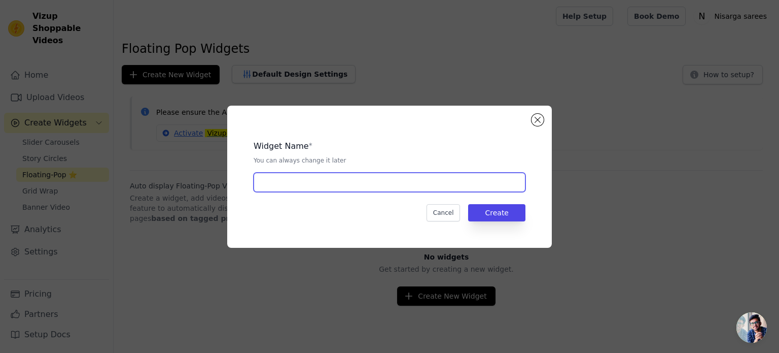
click at [388, 178] on input "text" at bounding box center [390, 182] width 272 height 19
type input "popups"
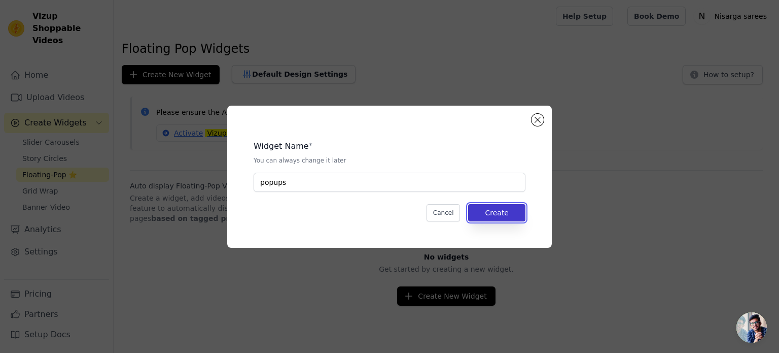
click at [503, 211] on button "Create" at bounding box center [496, 212] width 57 height 17
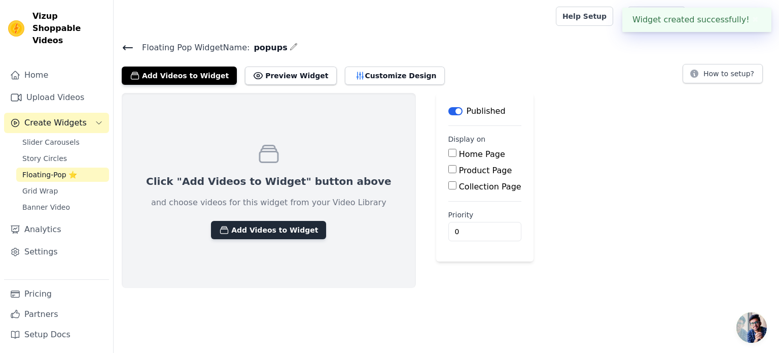
click at [250, 226] on button "Add Videos to Widget" at bounding box center [268, 230] width 115 height 18
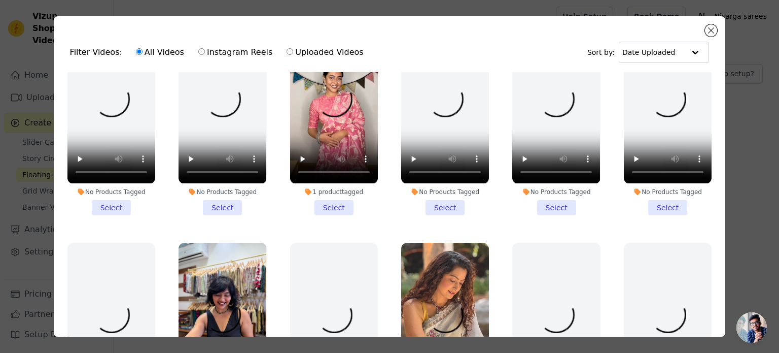
scroll to position [267, 0]
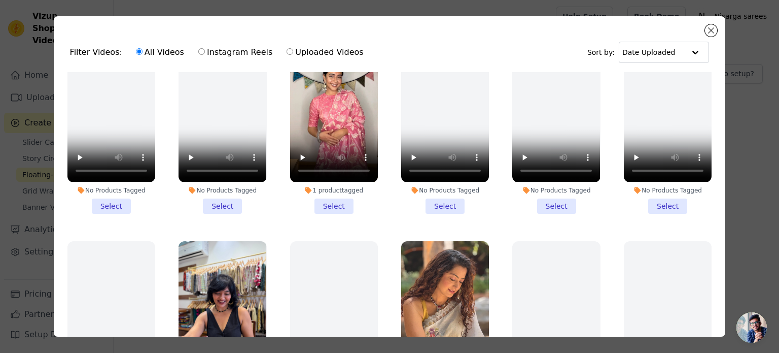
click at [334, 198] on li "1 product tagged Select" at bounding box center [334, 119] width 88 height 188
click at [0, 0] on input "1 product tagged Select" at bounding box center [0, 0] width 0 height 0
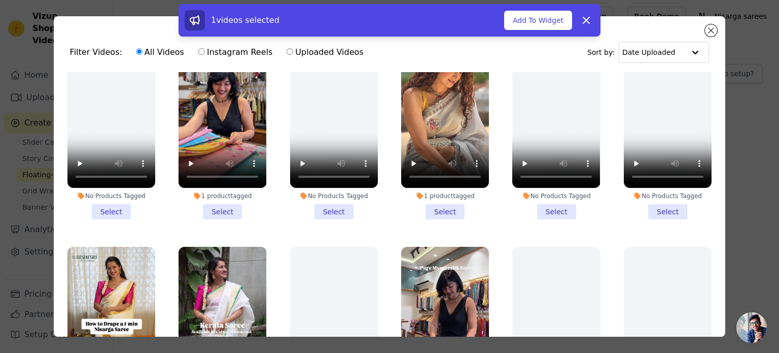
scroll to position [478, 0]
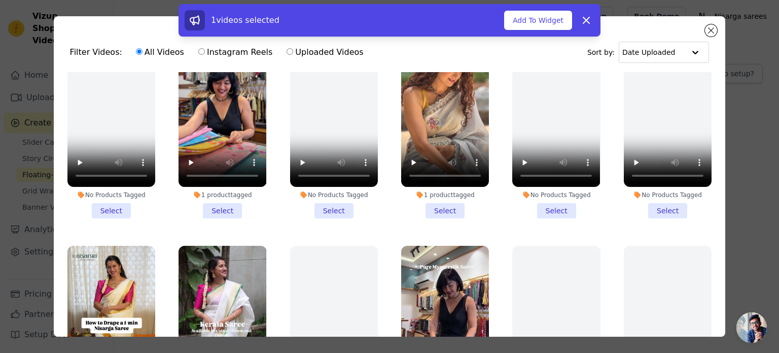
click at [438, 195] on li "1 product tagged Select" at bounding box center [445, 124] width 88 height 188
click at [0, 0] on input "1 product tagged Select" at bounding box center [0, 0] width 0 height 0
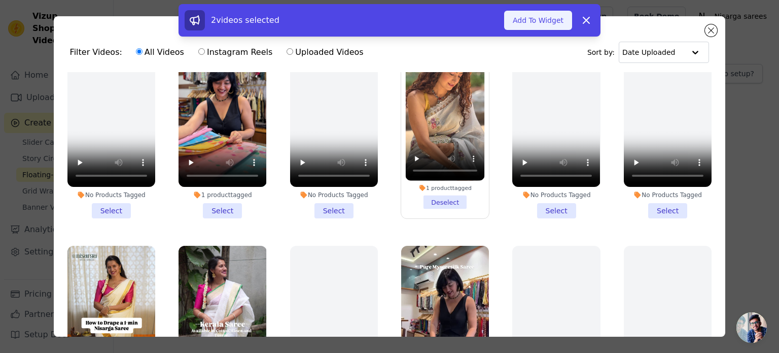
click at [549, 22] on button "Add To Widget" at bounding box center [538, 20] width 68 height 19
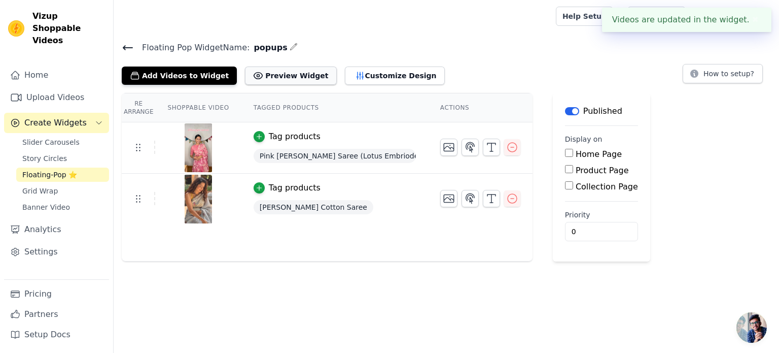
click at [267, 69] on button "Preview Widget" at bounding box center [290, 75] width 91 height 18
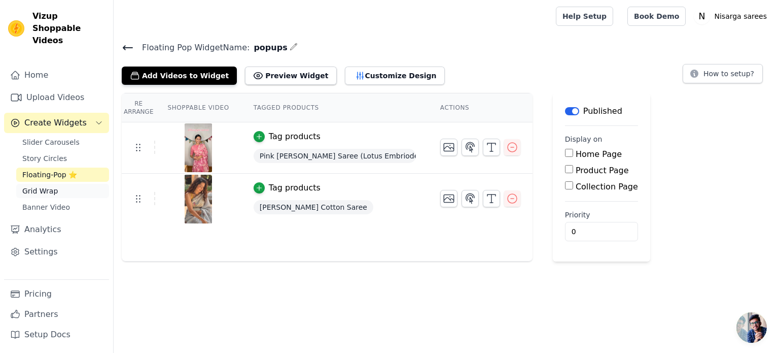
click at [56, 184] on link "Grid Wrap" at bounding box center [62, 191] width 93 height 14
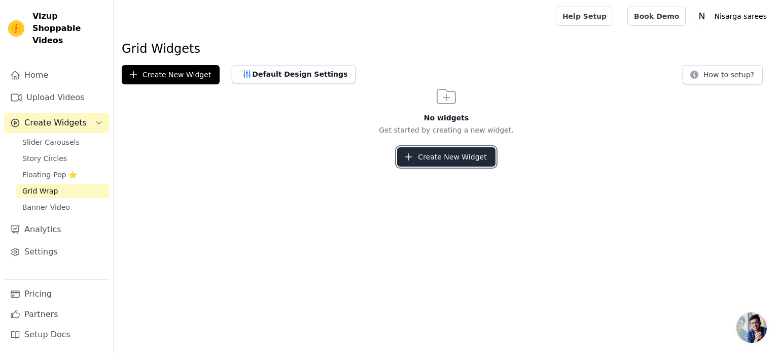
click at [414, 161] on icon "button" at bounding box center [409, 157] width 10 height 10
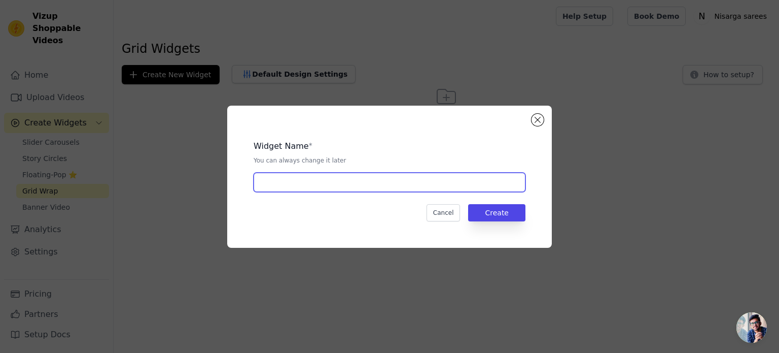
click at [292, 188] on input "text" at bounding box center [390, 182] width 272 height 19
type input "grid"
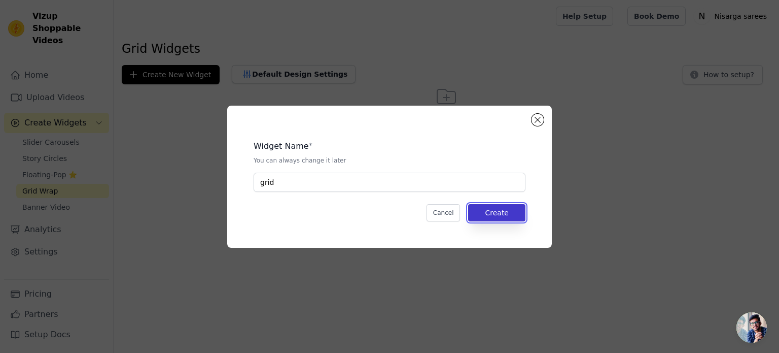
click at [506, 215] on button "Create" at bounding box center [496, 212] width 57 height 17
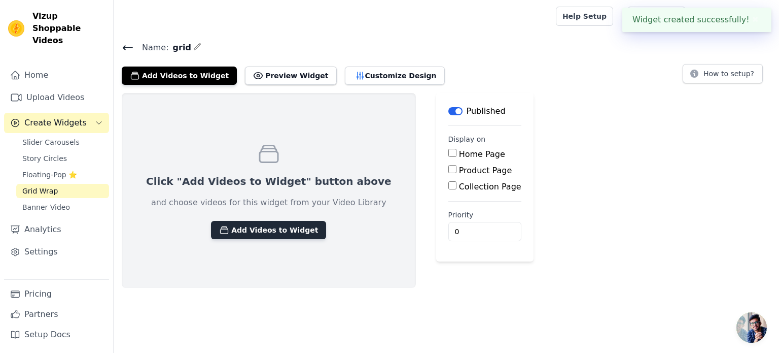
click at [252, 229] on button "Add Videos to Widget" at bounding box center [268, 230] width 115 height 18
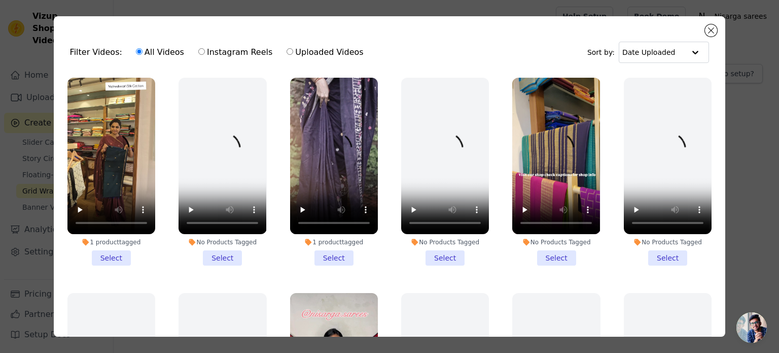
scroll to position [41, 0]
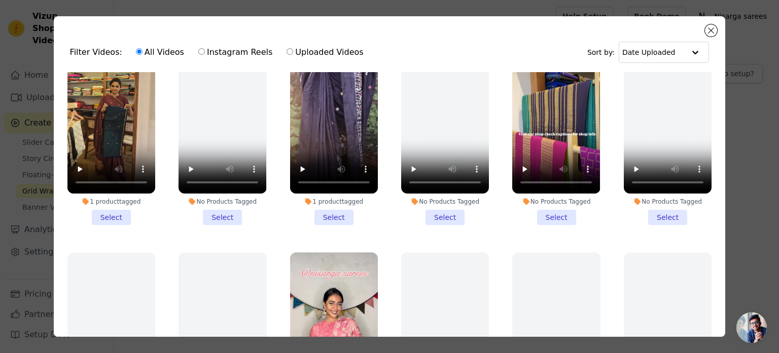
click at [346, 210] on li "1 product tagged Select" at bounding box center [334, 131] width 88 height 188
click at [0, 0] on input "1 product tagged Select" at bounding box center [0, 0] width 0 height 0
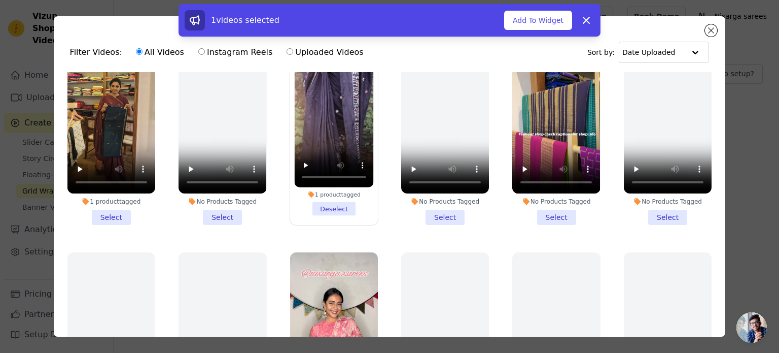
click at [549, 215] on li "No Products Tagged Select" at bounding box center [557, 131] width 88 height 188
click at [0, 0] on input "No Products Tagged Select" at bounding box center [0, 0] width 0 height 0
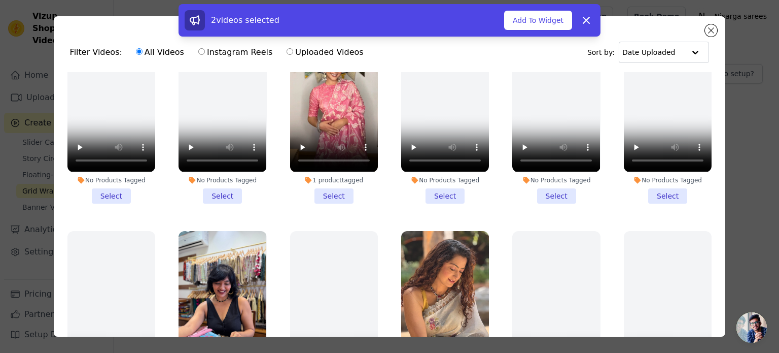
scroll to position [278, 0]
click at [337, 198] on div "1 product tagged Select" at bounding box center [334, 108] width 99 height 199
click at [335, 192] on li "1 product tagged Select" at bounding box center [334, 109] width 88 height 188
click at [0, 0] on input "1 product tagged Select" at bounding box center [0, 0] width 0 height 0
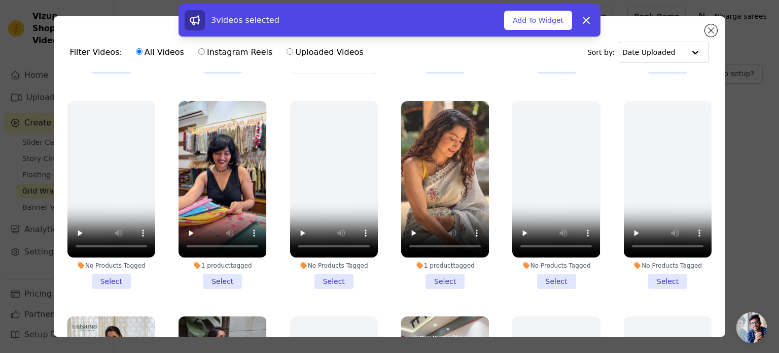
scroll to position [428, 0]
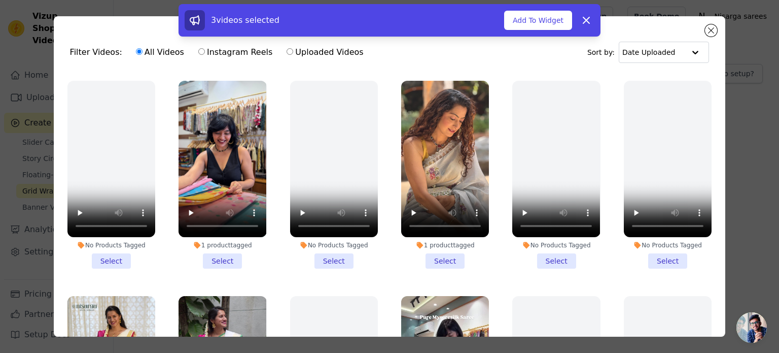
click at [434, 252] on li "1 product tagged Select" at bounding box center [445, 175] width 88 height 188
click at [0, 0] on input "1 product tagged Select" at bounding box center [0, 0] width 0 height 0
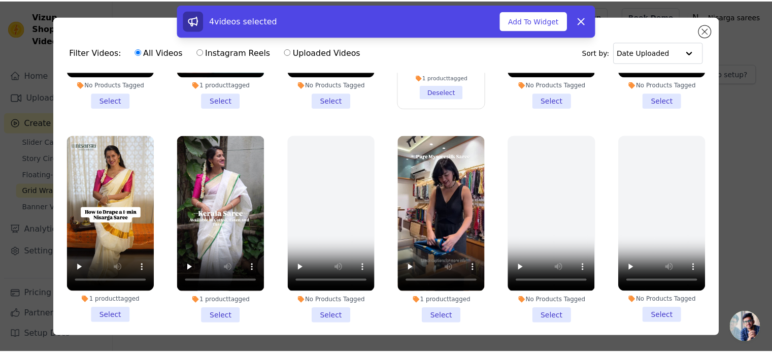
scroll to position [589, 0]
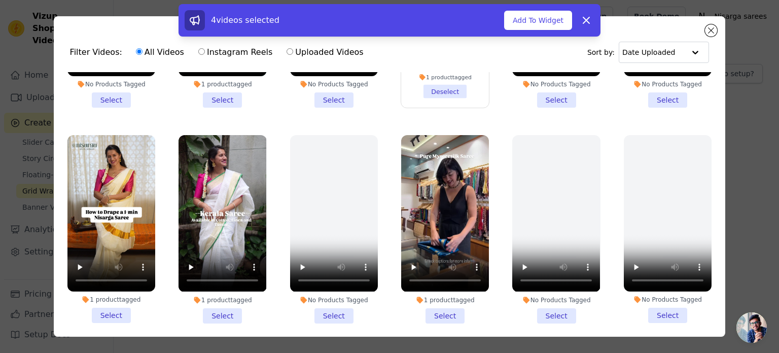
click at [435, 296] on li "1 product tagged Select" at bounding box center [445, 229] width 88 height 188
click at [0, 0] on input "1 product tagged Select" at bounding box center [0, 0] width 0 height 0
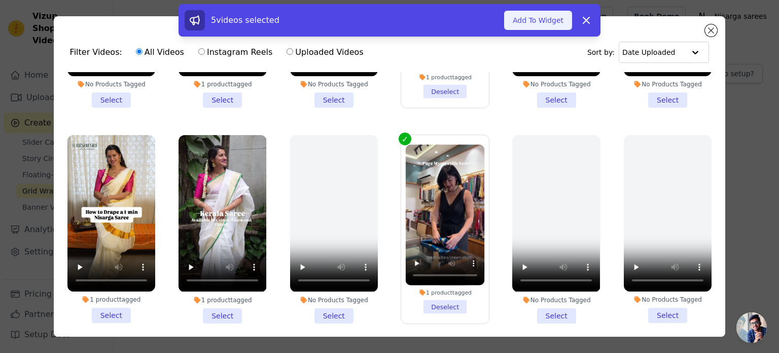
click at [537, 16] on button "Add To Widget" at bounding box center [538, 20] width 68 height 19
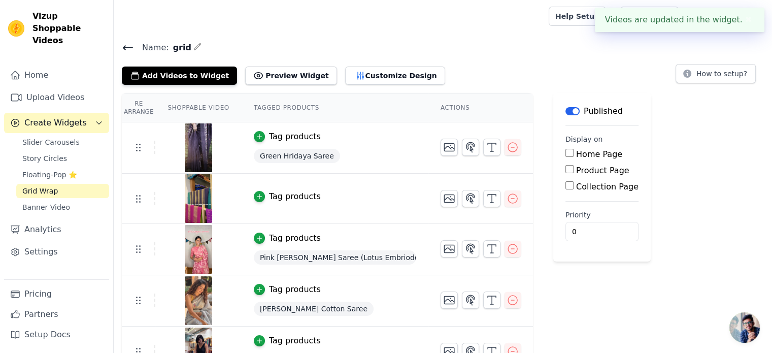
scroll to position [23, 0]
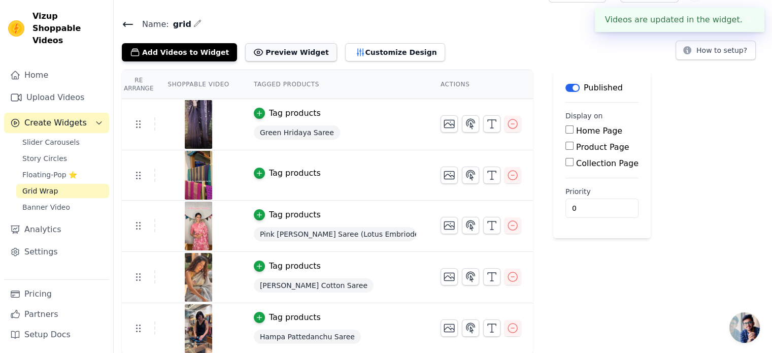
click at [278, 55] on button "Preview Widget" at bounding box center [290, 52] width 91 height 18
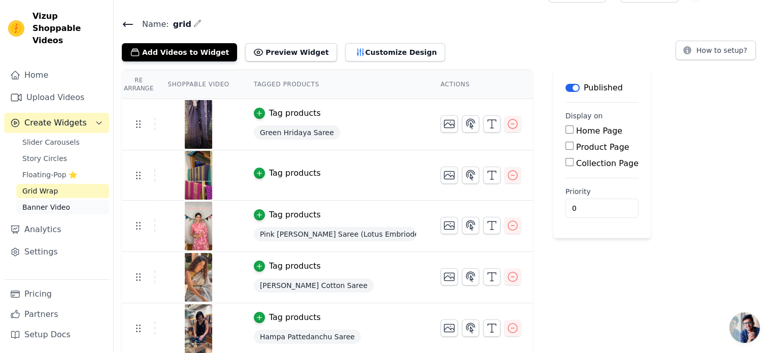
click at [54, 202] on span "Banner Video" at bounding box center [46, 207] width 48 height 10
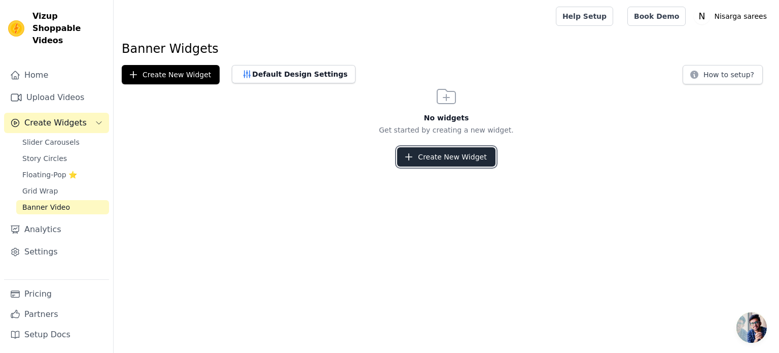
click at [434, 153] on button "Create New Widget" at bounding box center [446, 156] width 98 height 19
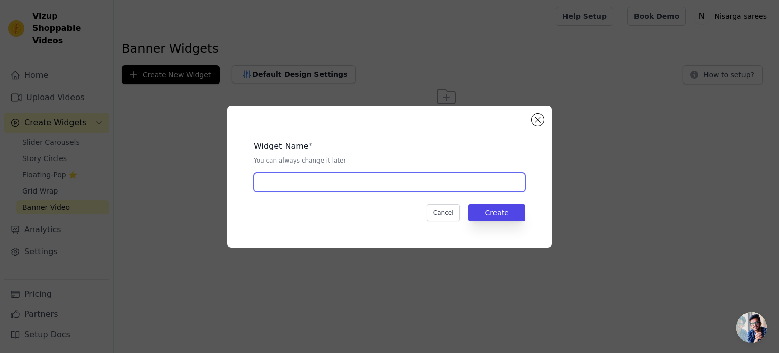
click at [353, 185] on input "text" at bounding box center [390, 182] width 272 height 19
type input "banner"
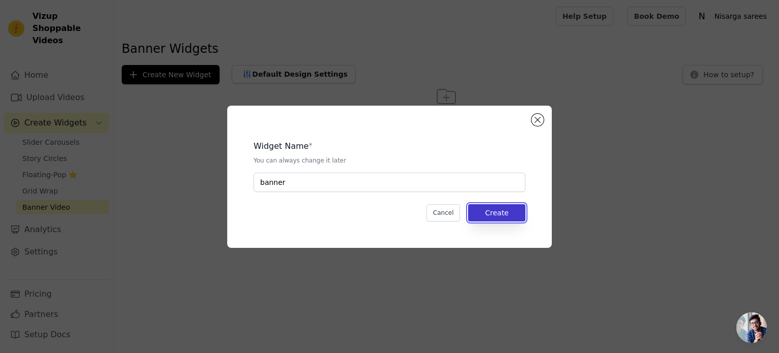
click at [509, 214] on button "Create" at bounding box center [496, 212] width 57 height 17
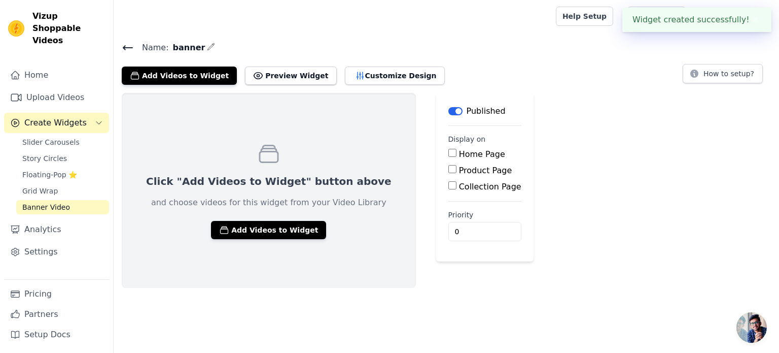
click at [269, 219] on div "Click "Add Videos to Widget" button above and choose videos for this widget fro…" at bounding box center [269, 190] width 294 height 195
click at [263, 231] on button "Add Videos to Widget" at bounding box center [268, 230] width 115 height 18
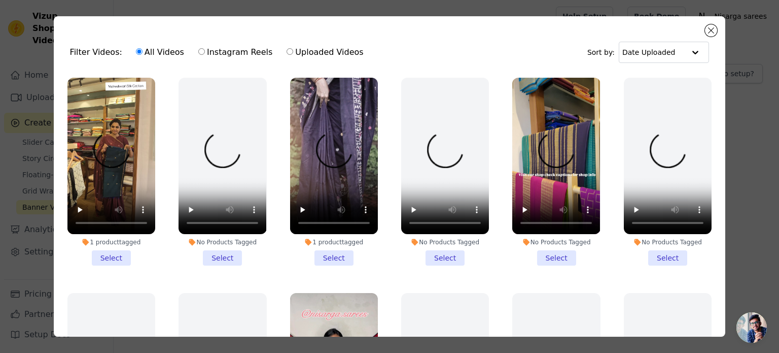
click at [120, 253] on li "1 product tagged Select" at bounding box center [111, 172] width 88 height 188
click at [0, 0] on input "1 product tagged Select" at bounding box center [0, 0] width 0 height 0
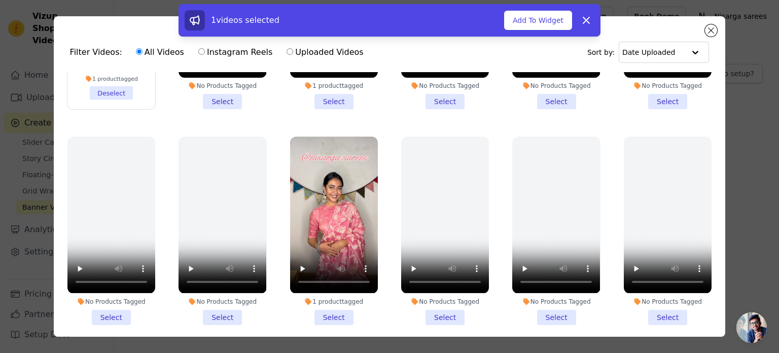
scroll to position [159, 0]
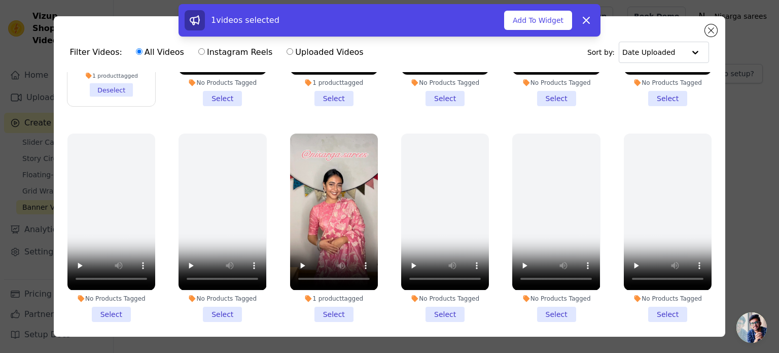
click at [328, 302] on li "1 product tagged Select" at bounding box center [334, 227] width 88 height 188
click at [0, 0] on input "1 product tagged Select" at bounding box center [0, 0] width 0 height 0
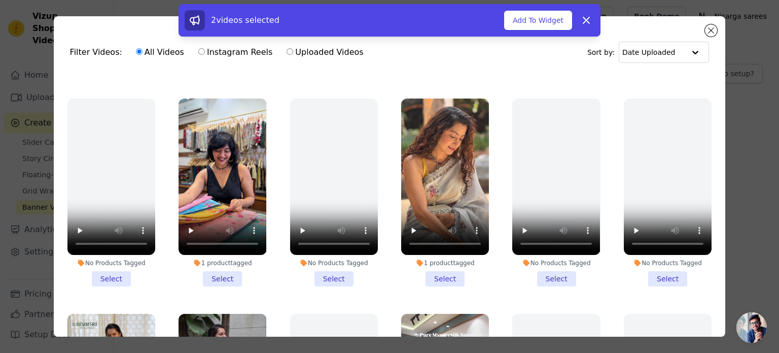
scroll to position [413, 0]
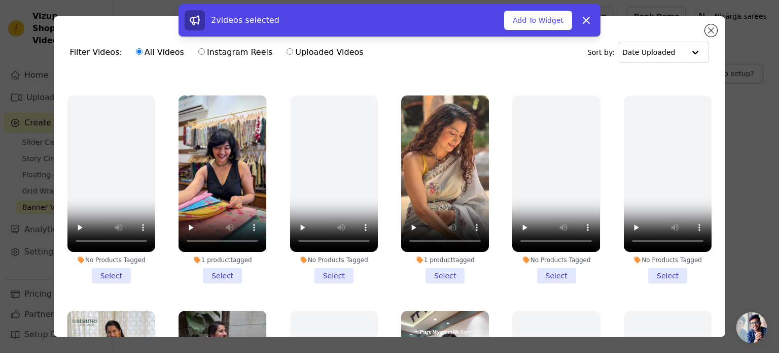
click at [437, 264] on li "1 product tagged Select" at bounding box center [445, 189] width 88 height 188
click at [0, 0] on input "1 product tagged Select" at bounding box center [0, 0] width 0 height 0
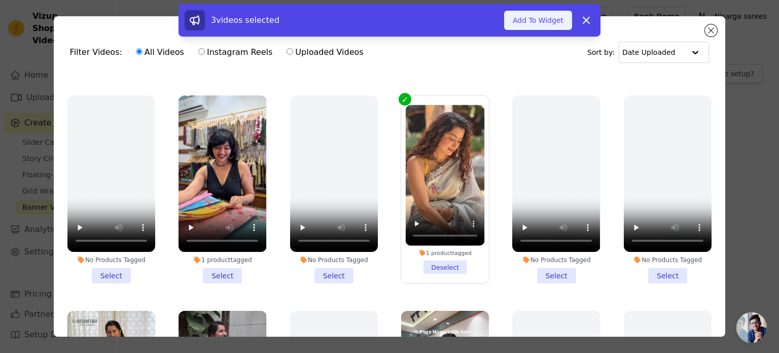
click at [537, 21] on button "Add To Widget" at bounding box center [538, 20] width 68 height 19
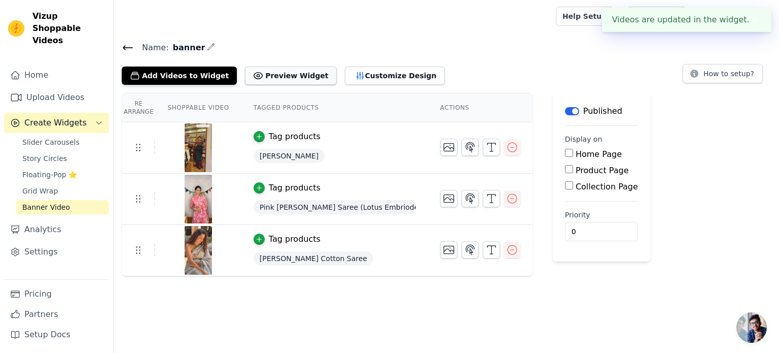
click at [286, 81] on button "Preview Widget" at bounding box center [290, 75] width 91 height 18
